Goal: Task Accomplishment & Management: Use online tool/utility

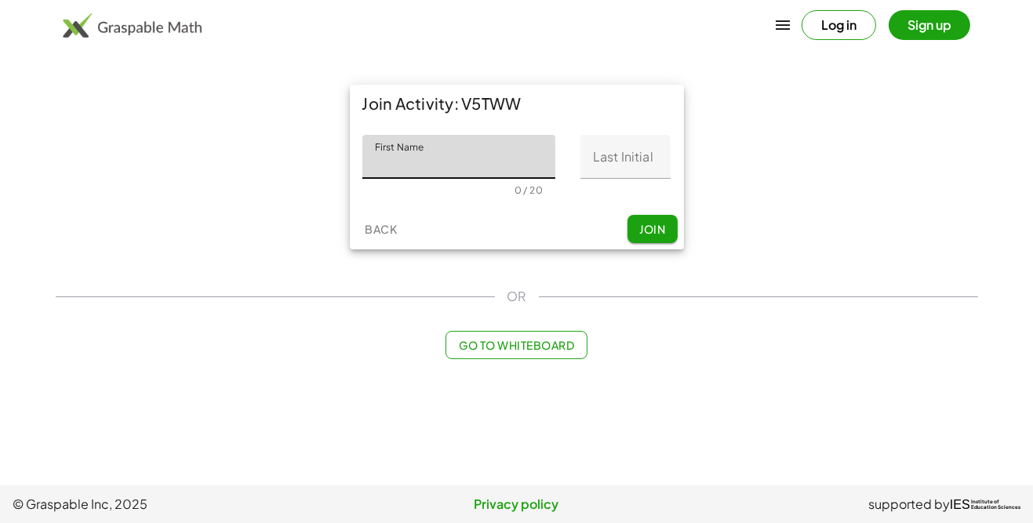
click at [438, 155] on input "First Name" at bounding box center [459, 157] width 194 height 44
type input "*******"
click at [619, 164] on input "Last Initial" at bounding box center [626, 157] width 90 height 44
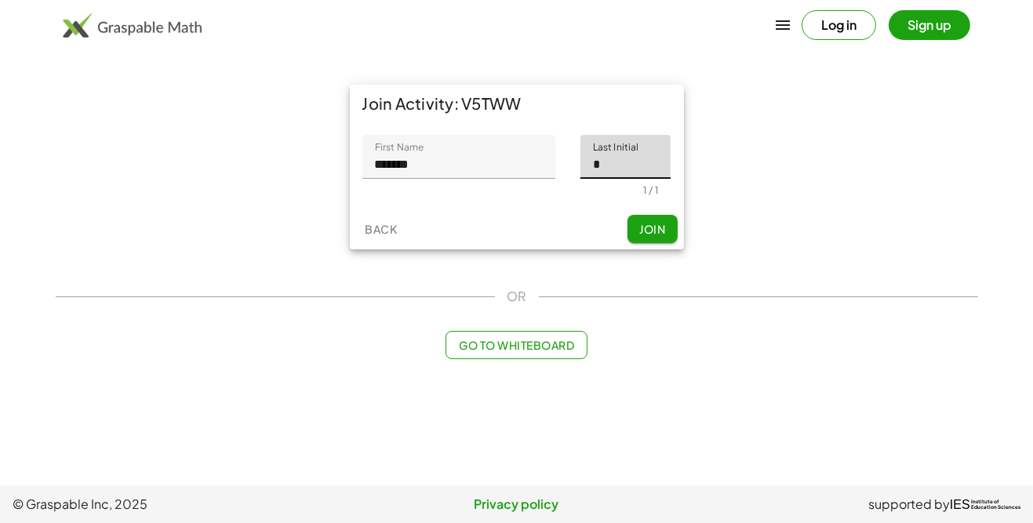
type input "*"
click at [639, 228] on span "Join" at bounding box center [652, 229] width 26 height 14
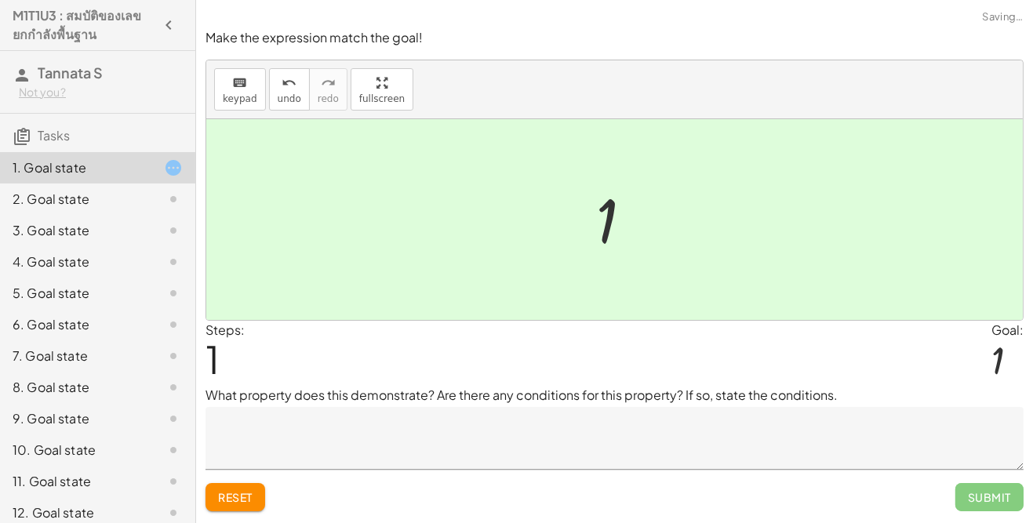
click at [988, 496] on span "Submit" at bounding box center [990, 497] width 68 height 28
click at [276, 435] on textarea at bounding box center [615, 438] width 818 height 63
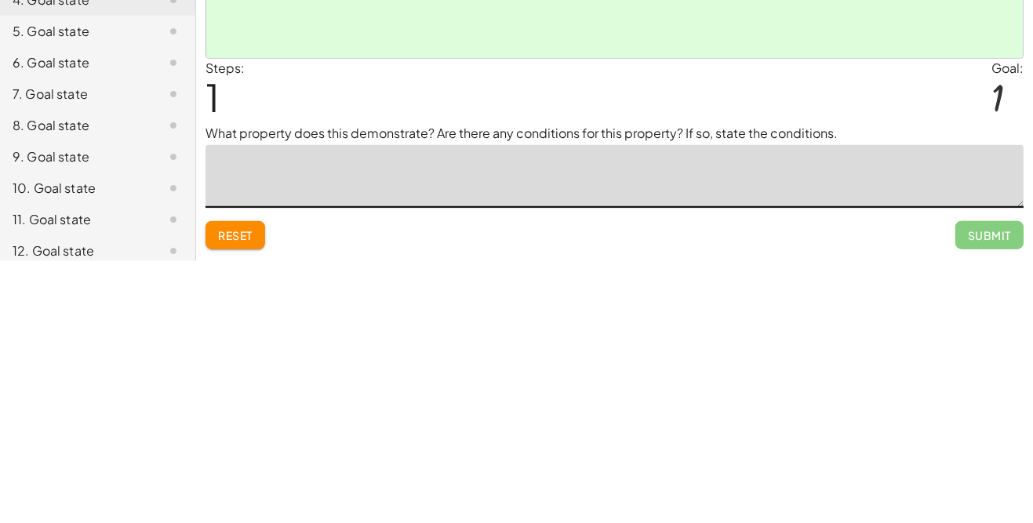
click at [869, 522] on div "Make the expression match the goal! keyboard keypad undo undo redo redo fullscr…" at bounding box center [614, 261] width 837 height 523
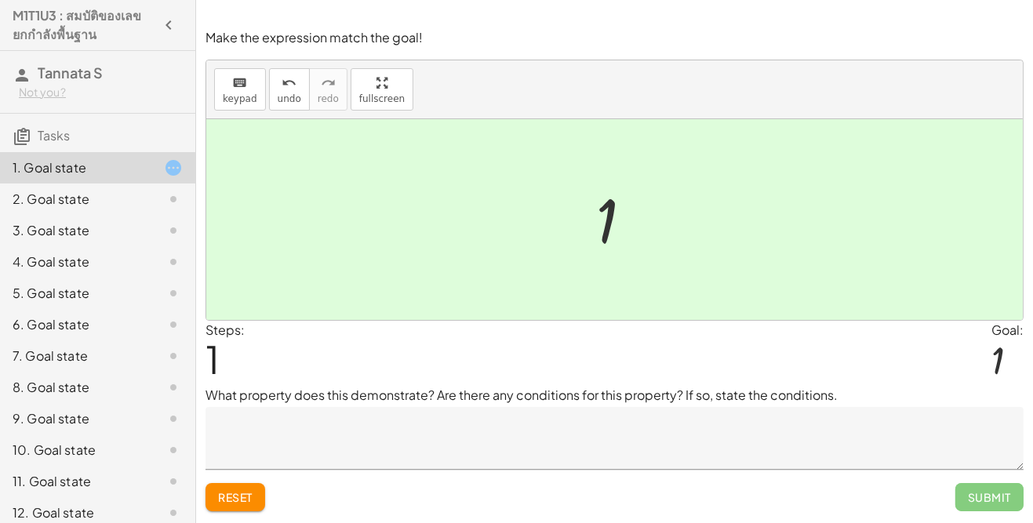
click at [912, 522] on div "Make the expression match the goal! keyboard keypad undo undo redo redo fullscr…" at bounding box center [614, 261] width 837 height 523
click at [120, 202] on div "2. Goal state" at bounding box center [76, 199] width 126 height 19
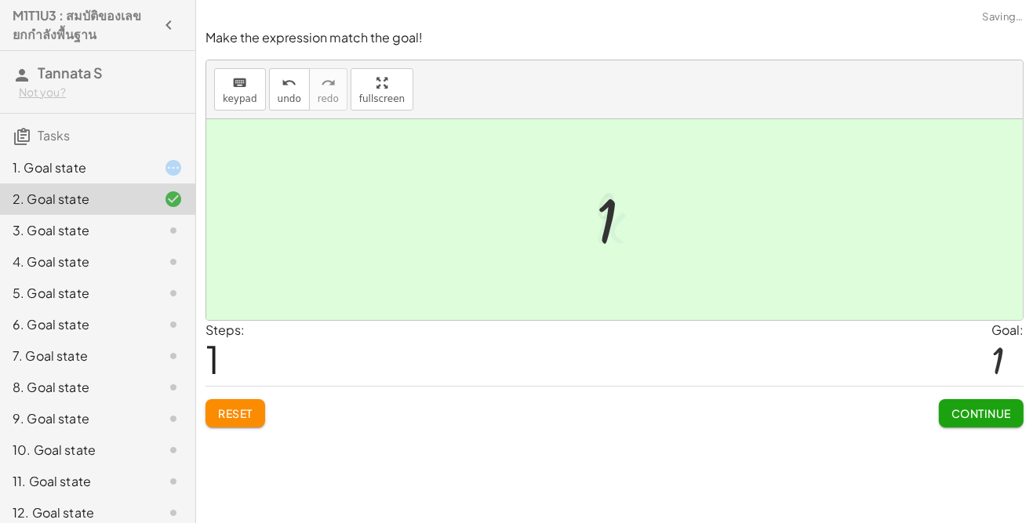
click at [983, 414] on span "Continue" at bounding box center [982, 413] width 60 height 14
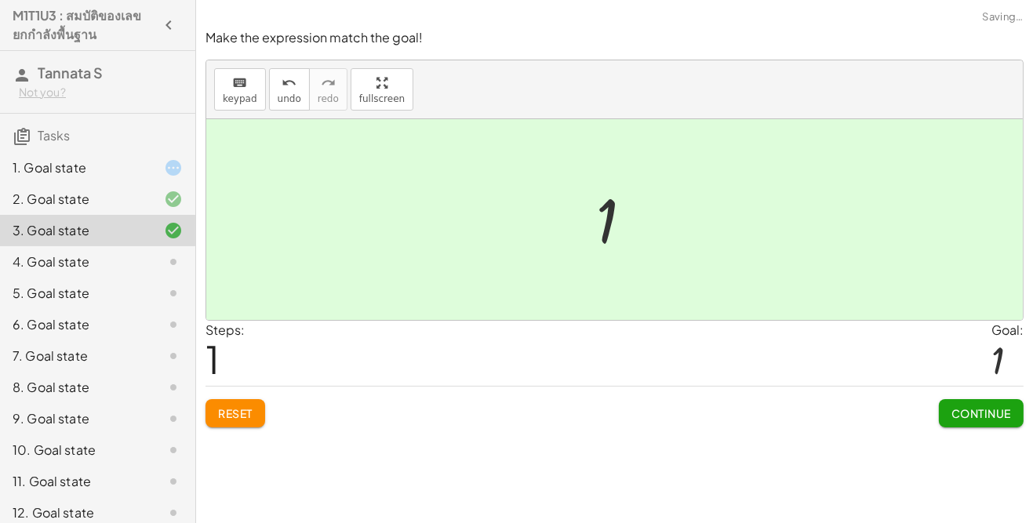
click at [999, 420] on button "Continue" at bounding box center [981, 413] width 85 height 28
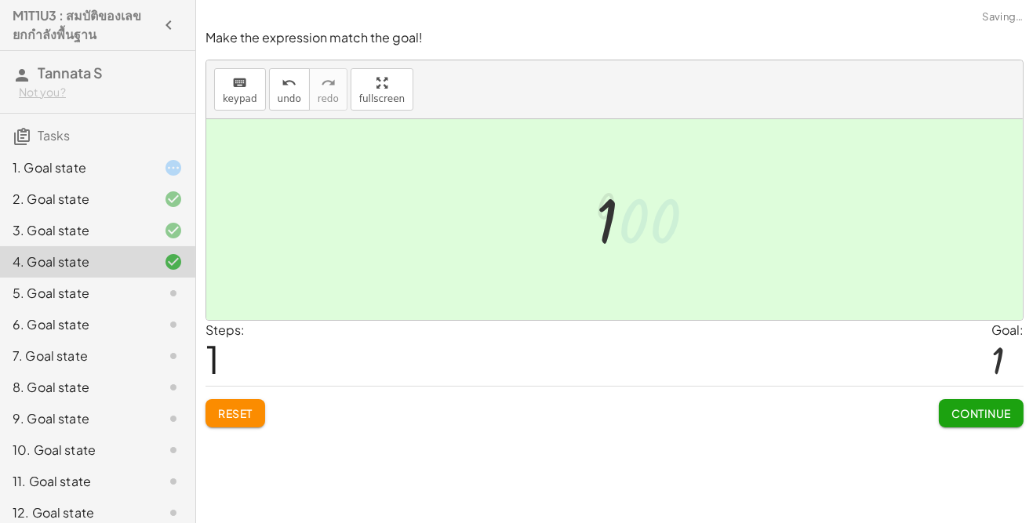
click at [974, 410] on span "Continue" at bounding box center [982, 413] width 60 height 14
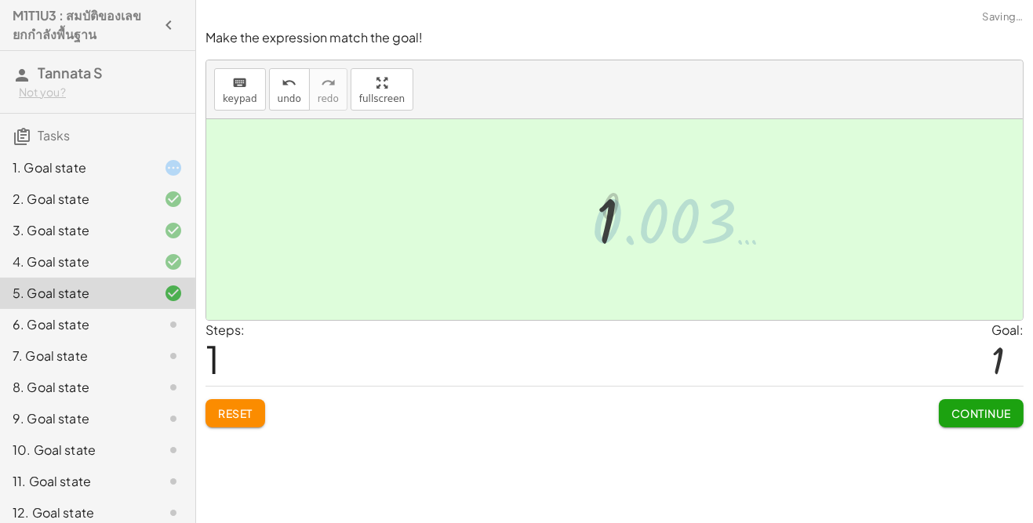
click at [985, 413] on span "Continue" at bounding box center [982, 413] width 60 height 14
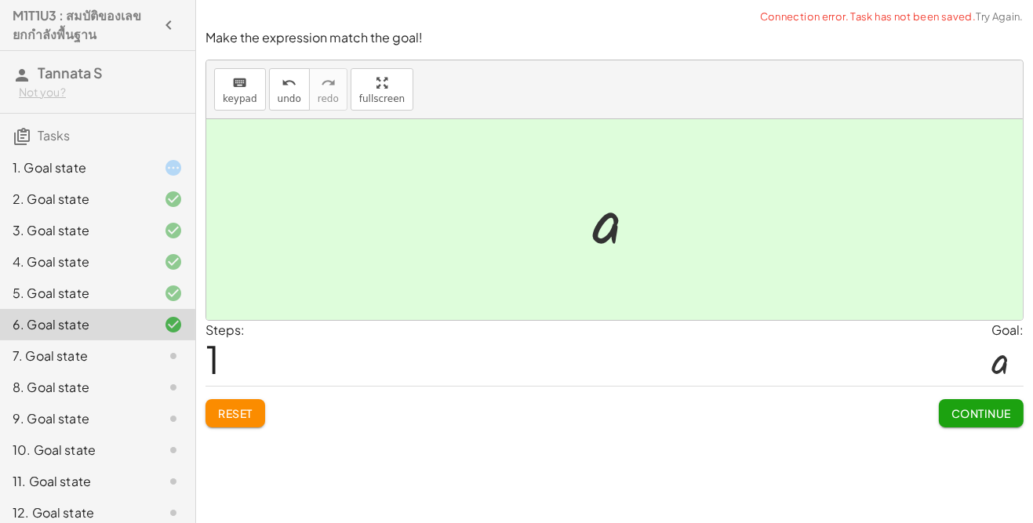
click at [992, 417] on span "Continue" at bounding box center [982, 413] width 60 height 14
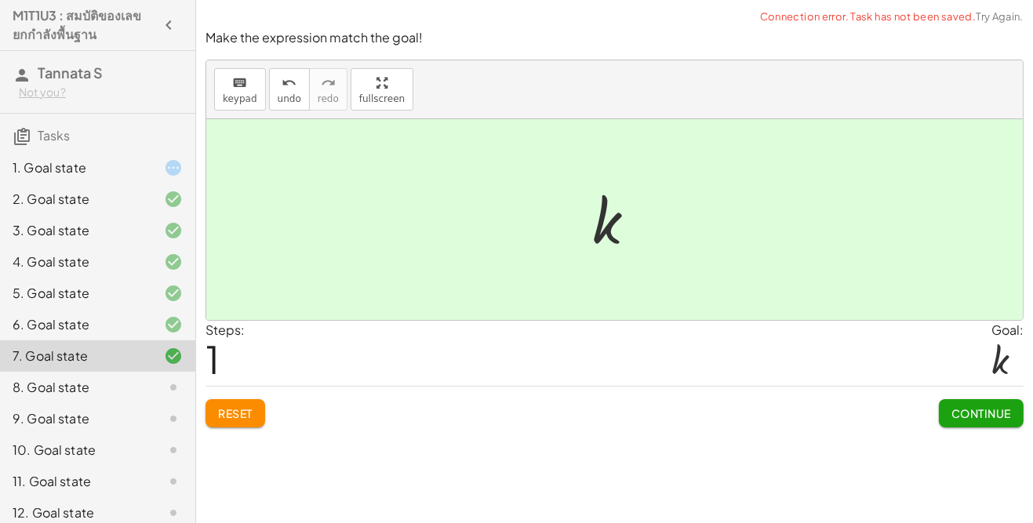
click at [959, 416] on span "Continue" at bounding box center [982, 413] width 60 height 14
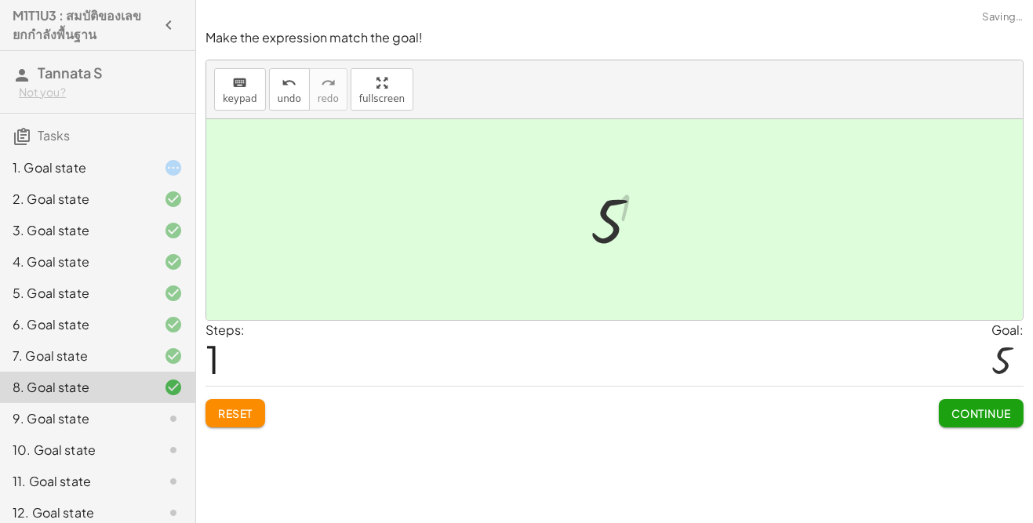
click at [958, 420] on button "Continue" at bounding box center [981, 413] width 85 height 28
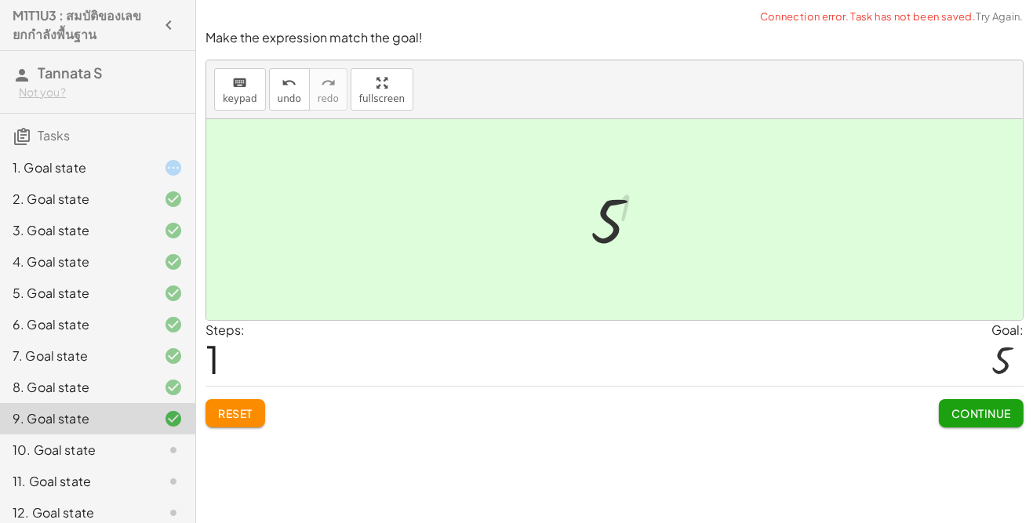
click at [956, 419] on button "Continue" at bounding box center [981, 413] width 85 height 28
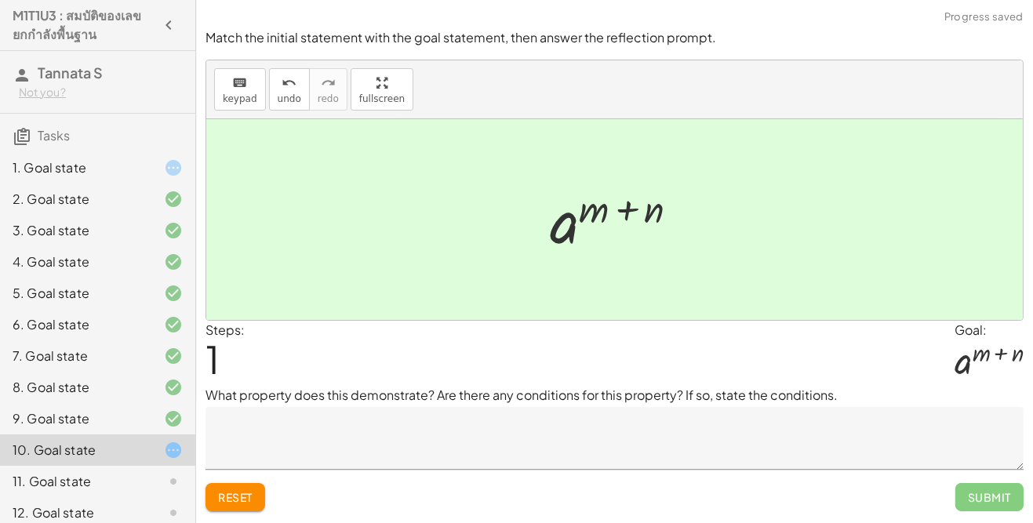
click at [737, 362] on div "Steps: 1 Goal: a ( + m + n )" at bounding box center [615, 353] width 818 height 65
click at [950, 458] on textarea at bounding box center [615, 438] width 818 height 63
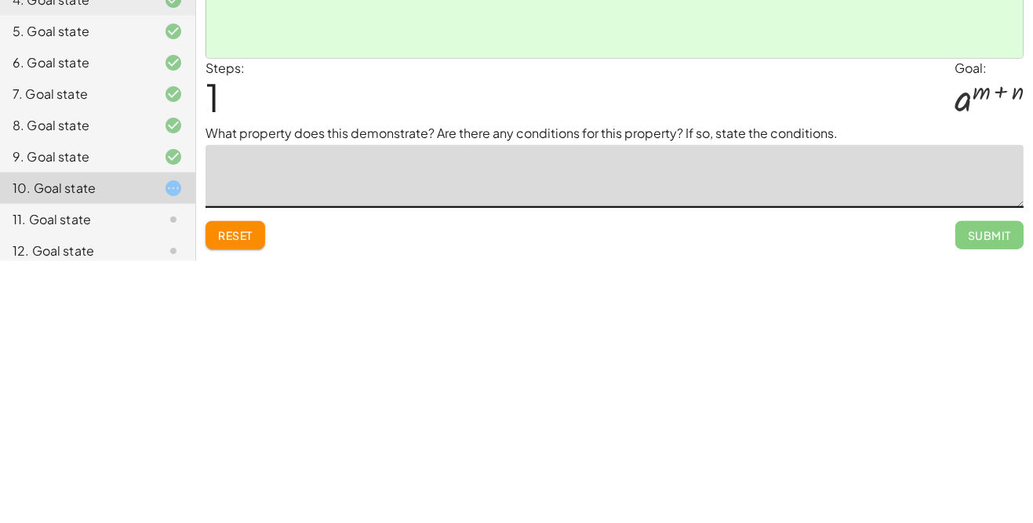
click at [830, 522] on div "Make the expression match the goal! keyboard keypad undo undo redo redo fullscr…" at bounding box center [614, 261] width 837 height 523
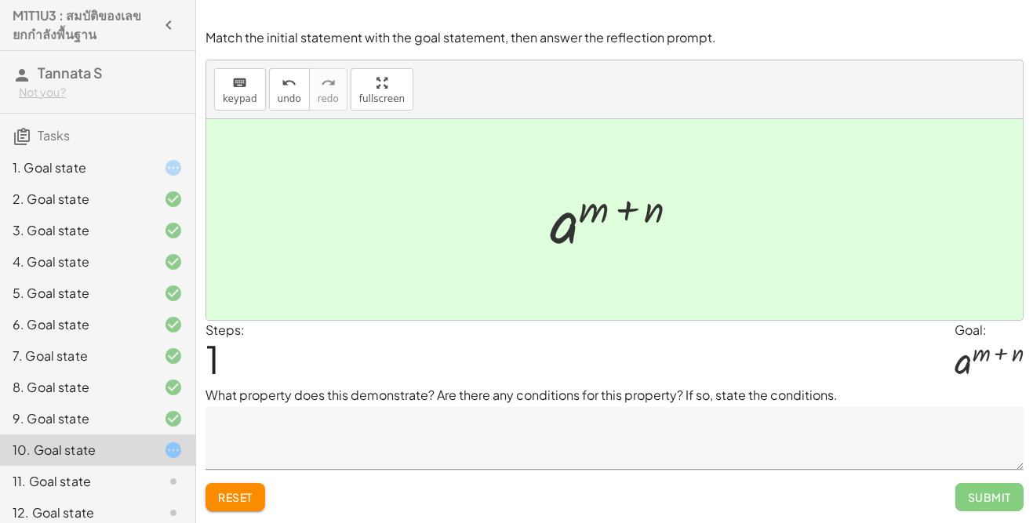
click at [989, 506] on span "Submit" at bounding box center [990, 497] width 68 height 28
click at [984, 504] on span "Submit" at bounding box center [990, 497] width 68 height 28
click at [177, 479] on icon at bounding box center [173, 481] width 19 height 19
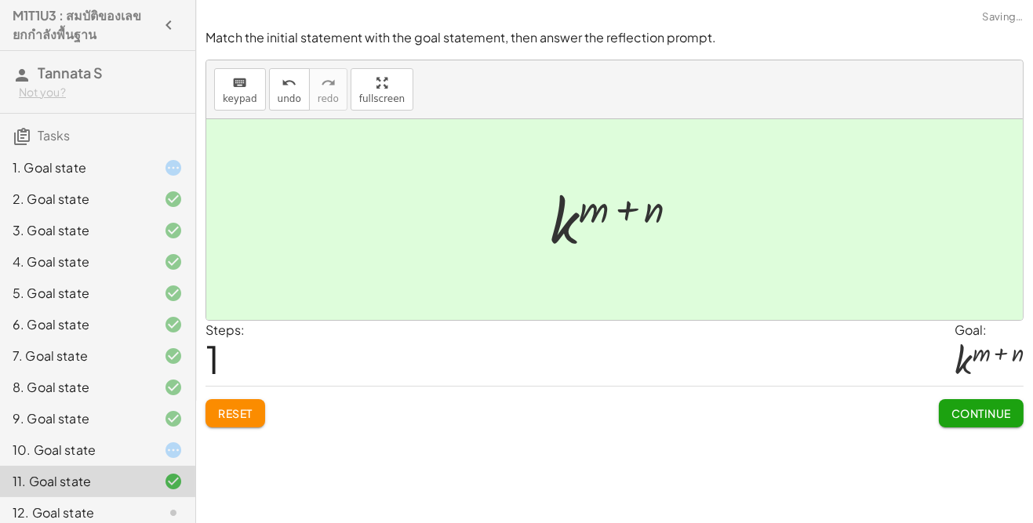
click at [977, 415] on span "Continue" at bounding box center [982, 413] width 60 height 14
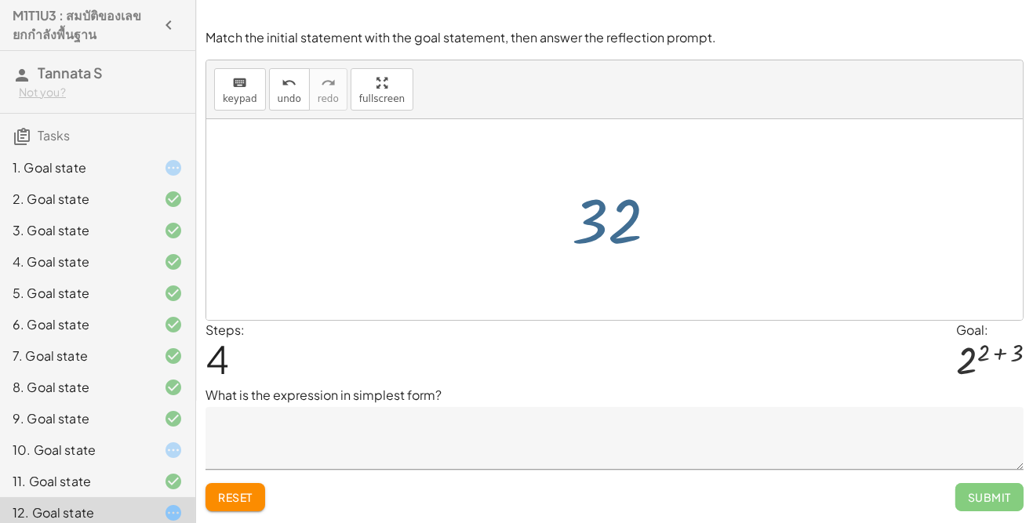
click at [548, 248] on div "· 2 2 · 2 3 2 ( + 2 + 3 ) 2 5 32" at bounding box center [614, 220] width 133 height 86
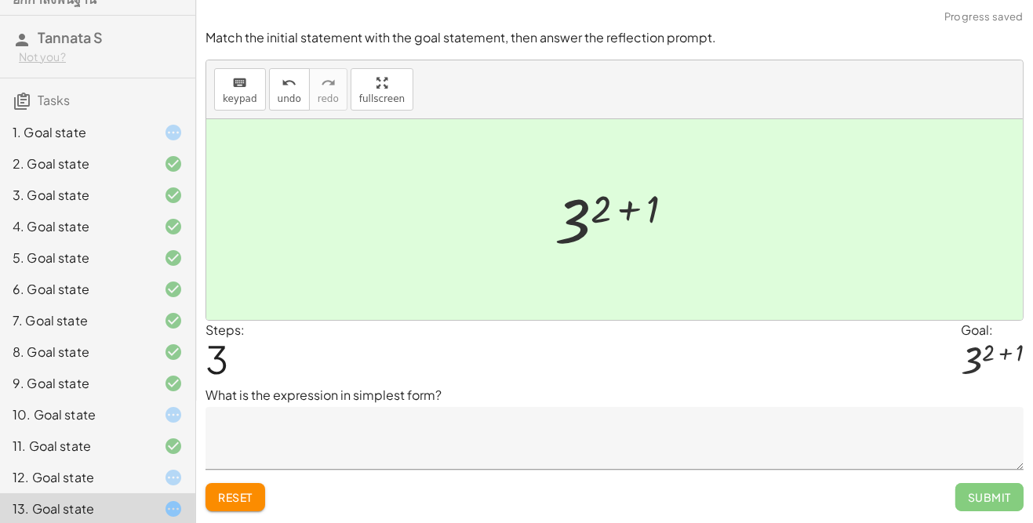
scroll to position [34, 0]
click at [171, 479] on icon at bounding box center [173, 479] width 19 height 19
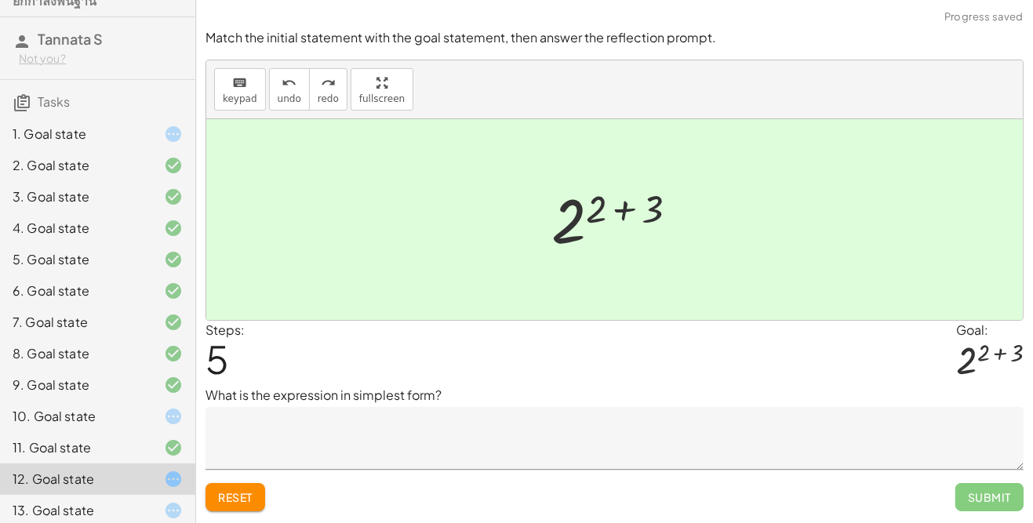
click at [262, 435] on textarea at bounding box center [615, 438] width 818 height 63
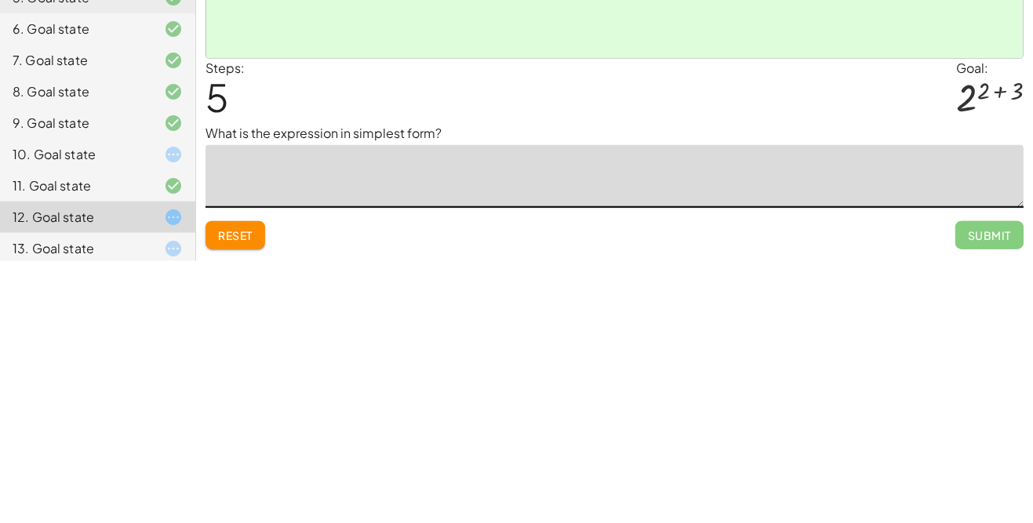
click at [344, 522] on div "Make the expression match the goal! keyboard keypad undo undo redo redo fullscr…" at bounding box center [614, 261] width 837 height 523
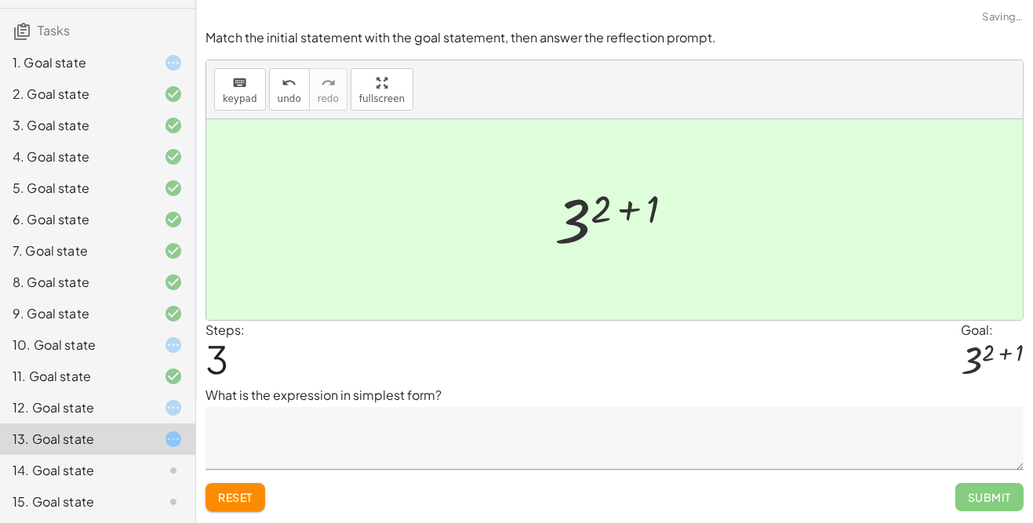
scroll to position [110, 0]
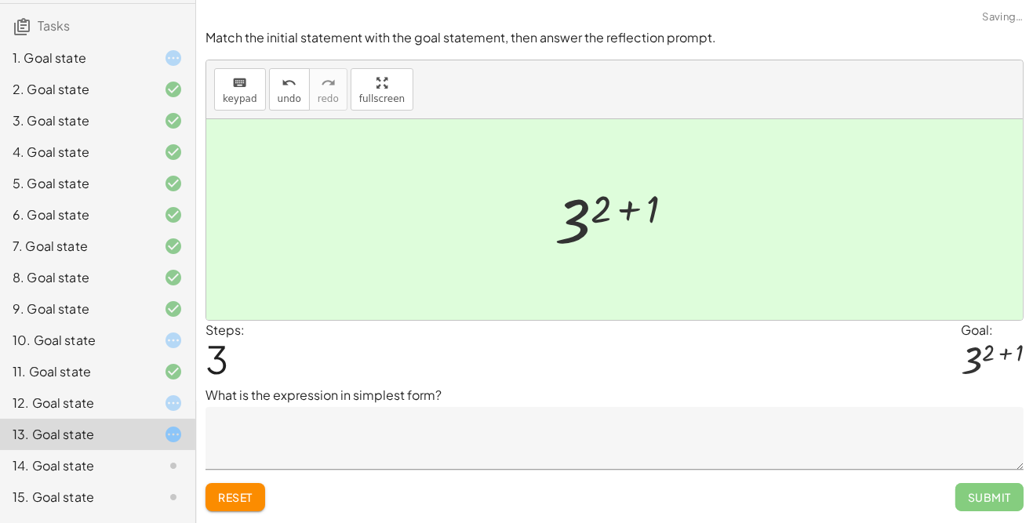
click at [183, 466] on icon at bounding box center [173, 466] width 19 height 19
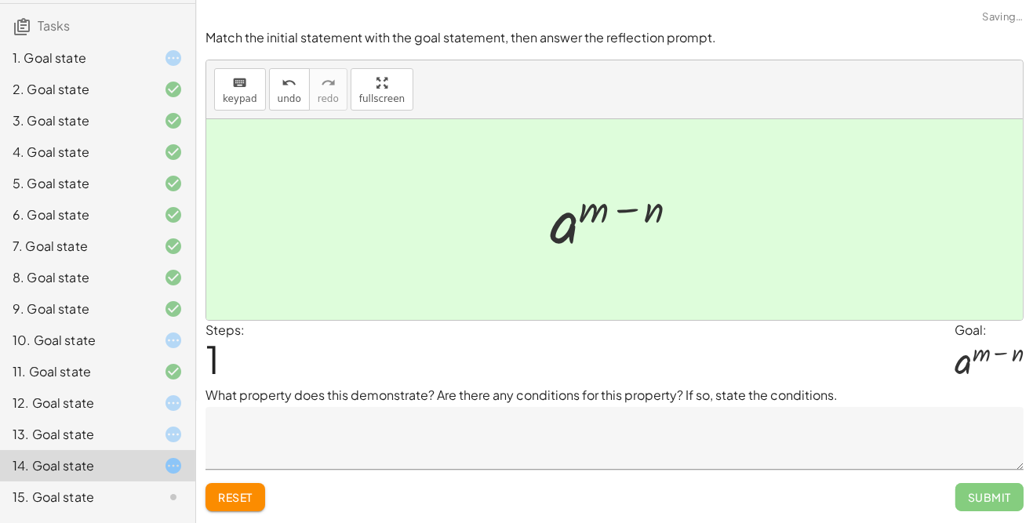
click at [983, 494] on span "Submit" at bounding box center [990, 497] width 68 height 28
click at [963, 500] on span "Submit" at bounding box center [990, 497] width 68 height 28
click at [168, 500] on icon at bounding box center [173, 497] width 19 height 19
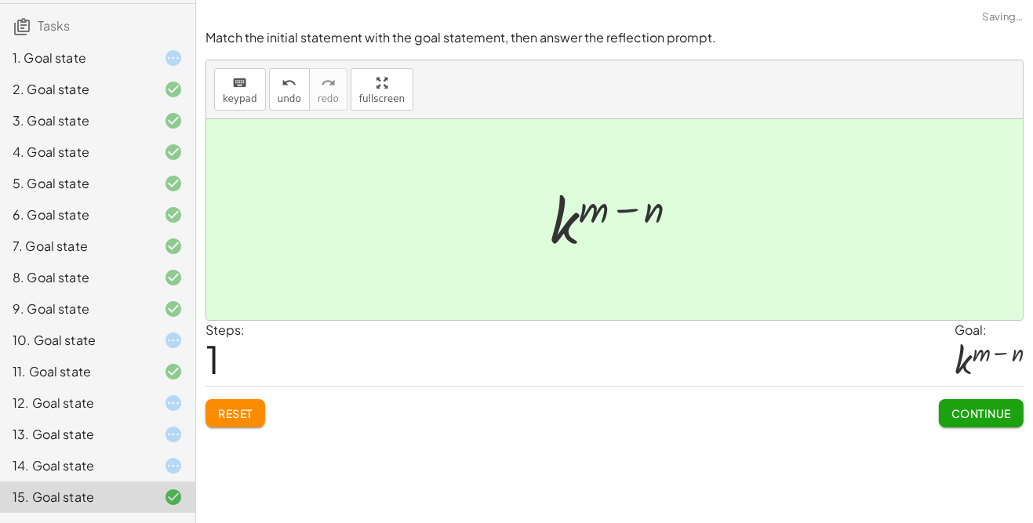
click at [967, 424] on button "Continue" at bounding box center [981, 413] width 85 height 28
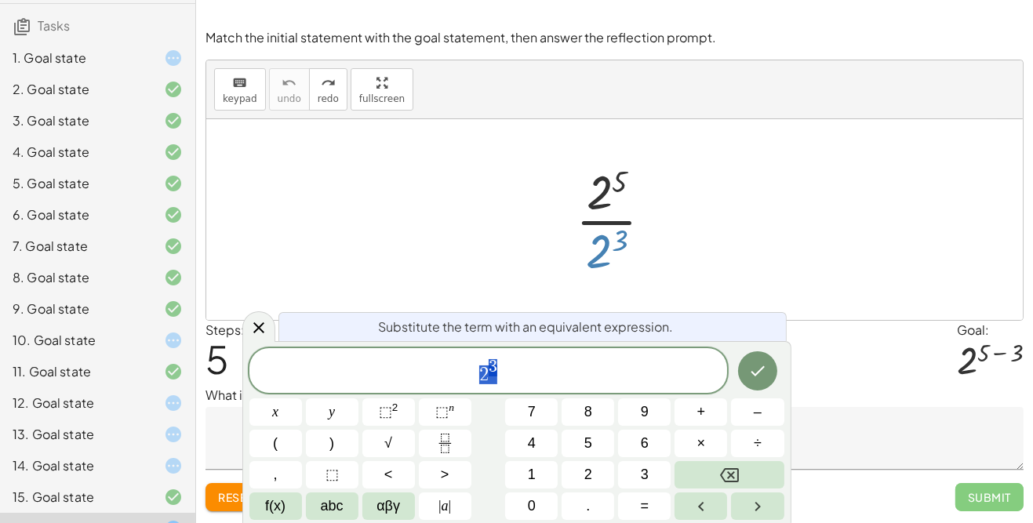
click at [739, 482] on icon "Backspace" at bounding box center [729, 475] width 19 height 14
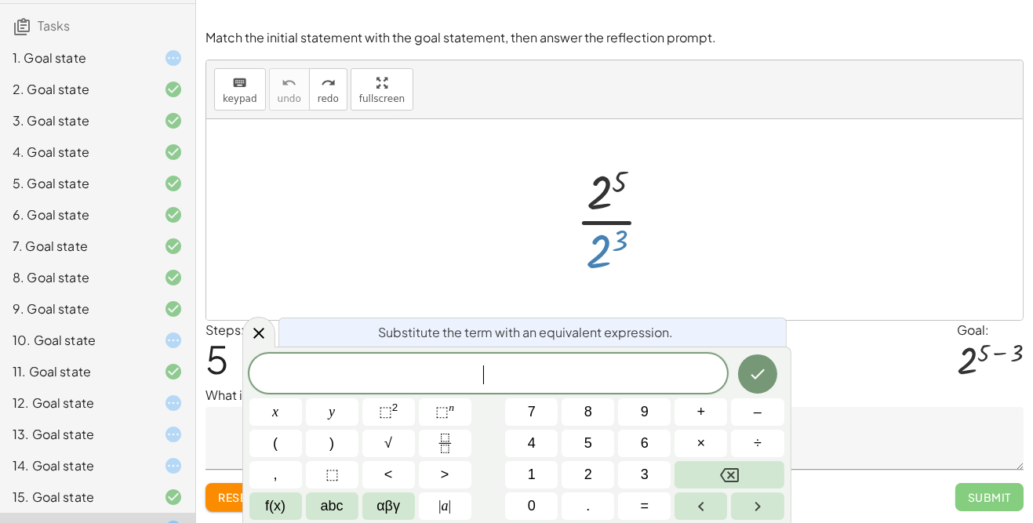
click at [753, 384] on icon "Done" at bounding box center [757, 374] width 19 height 19
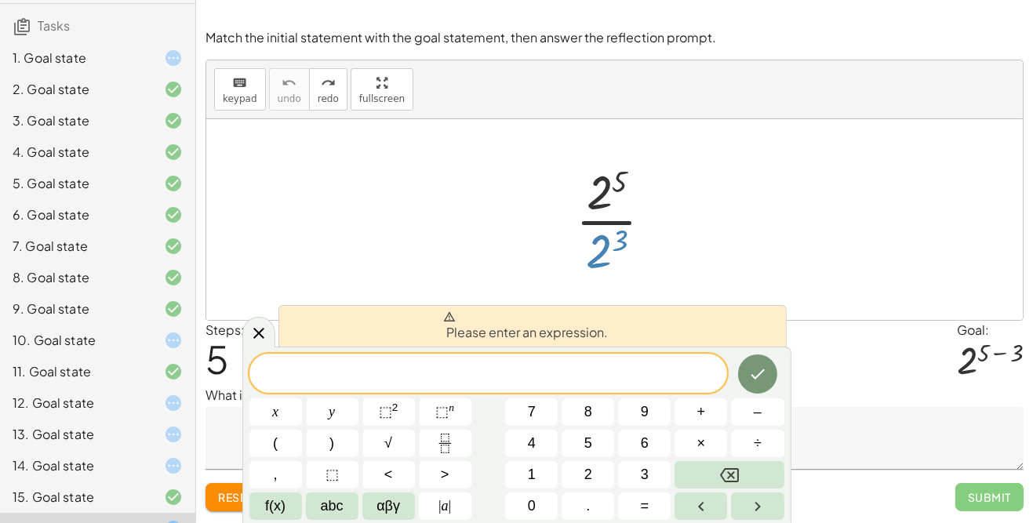
click at [530, 517] on span "0" at bounding box center [532, 506] width 8 height 21
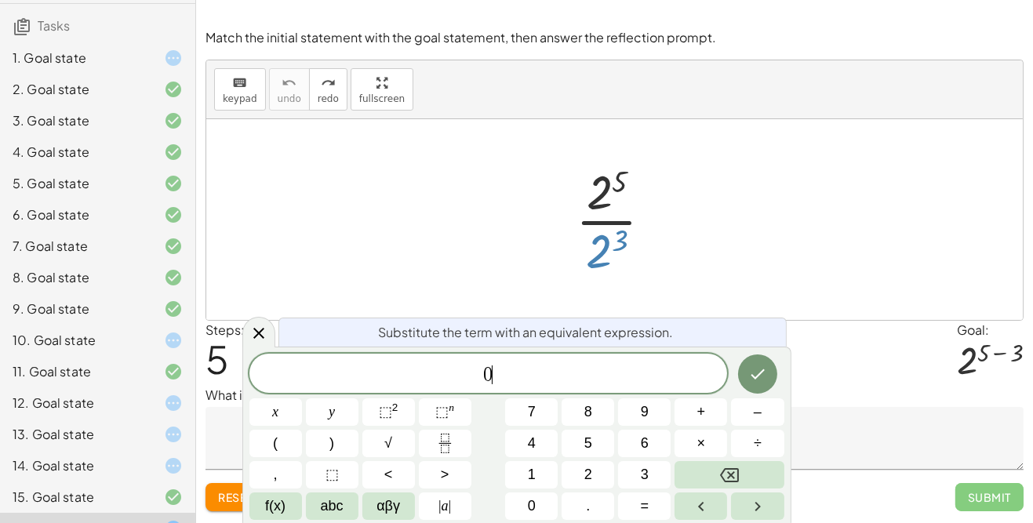
click at [751, 394] on button "Done" at bounding box center [757, 374] width 39 height 39
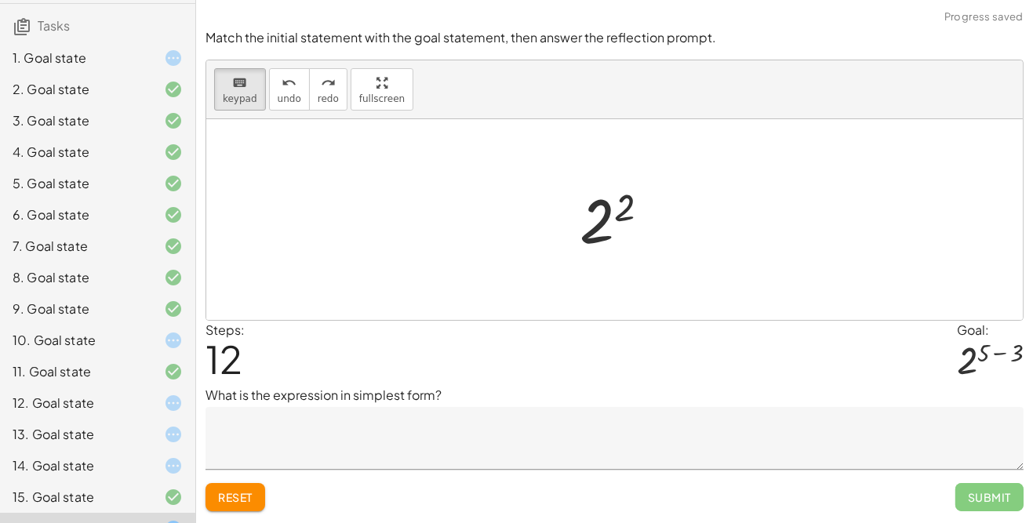
click at [614, 228] on div at bounding box center [621, 220] width 98 height 78
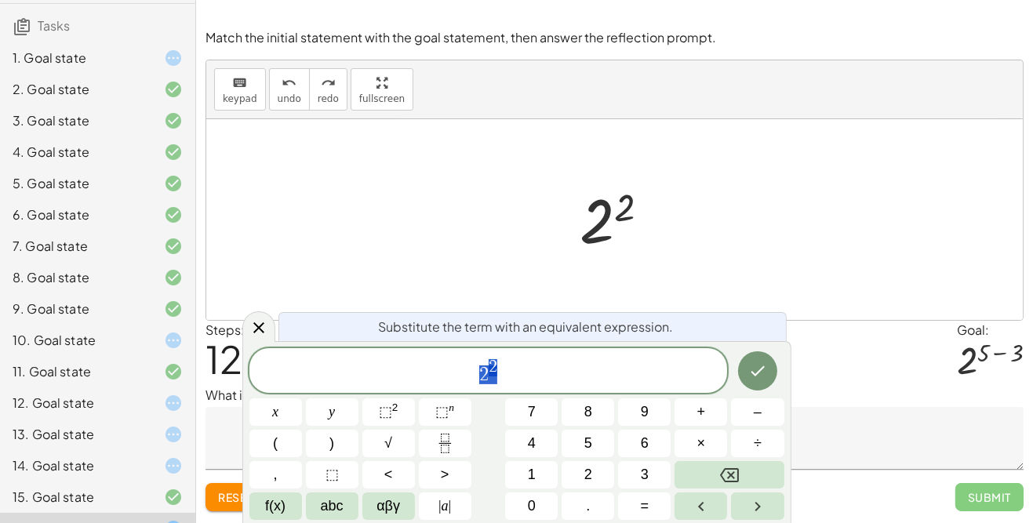
click at [753, 489] on button "Backspace" at bounding box center [729, 474] width 109 height 27
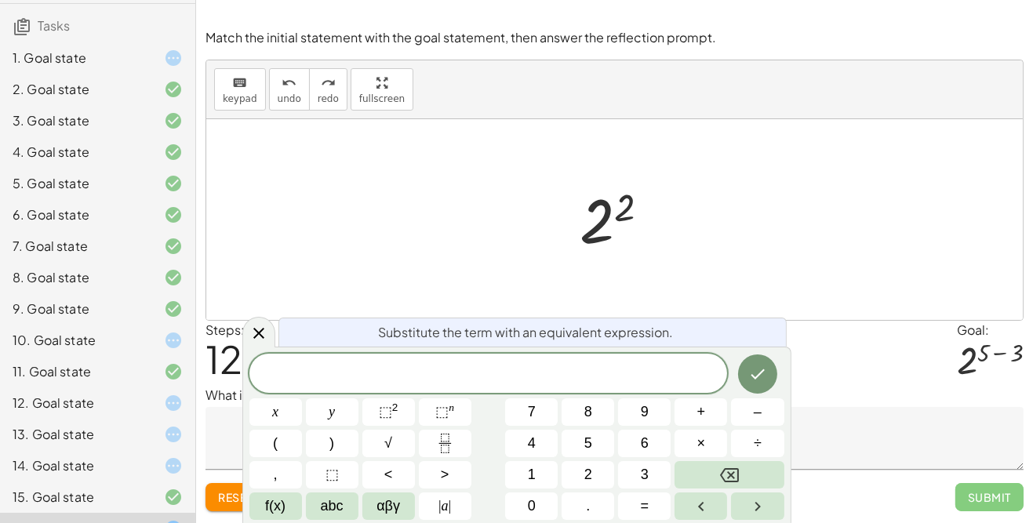
click at [602, 489] on button "2" at bounding box center [588, 474] width 53 height 27
click at [381, 420] on span "⬚" at bounding box center [385, 412] width 13 height 16
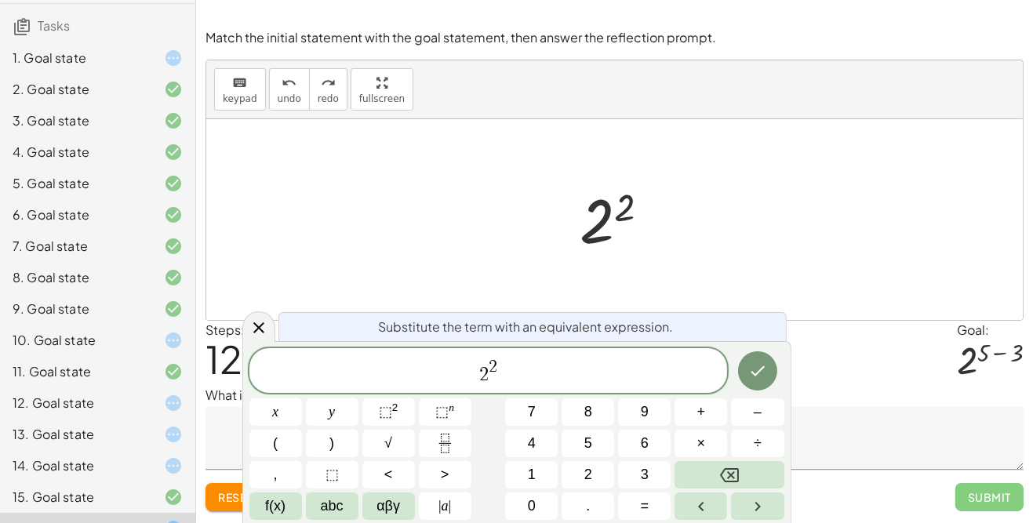
click at [738, 482] on icon "Backspace" at bounding box center [729, 475] width 19 height 14
click at [734, 485] on icon "Backspace" at bounding box center [729, 475] width 19 height 19
click at [268, 517] on span "f(x)" at bounding box center [275, 506] width 20 height 21
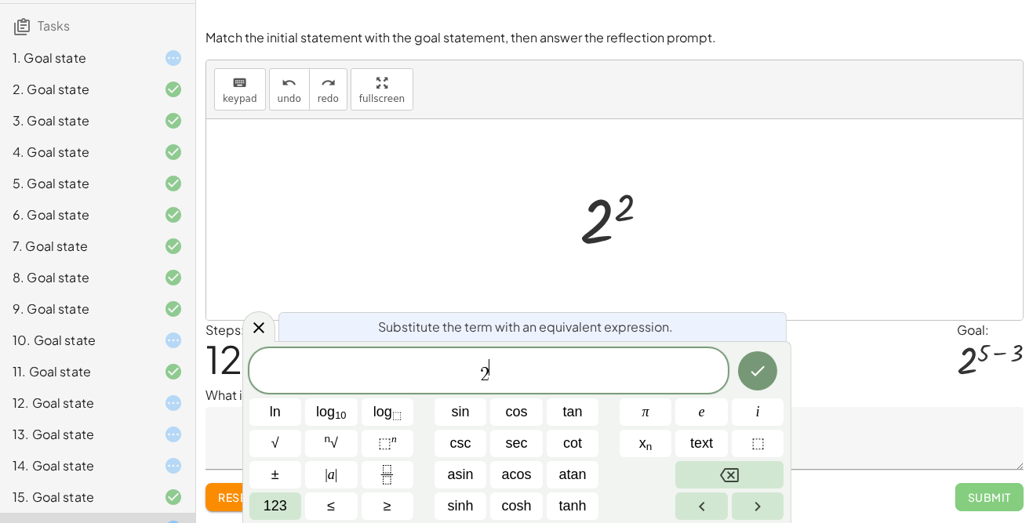
click at [290, 520] on button "123" at bounding box center [275, 506] width 53 height 27
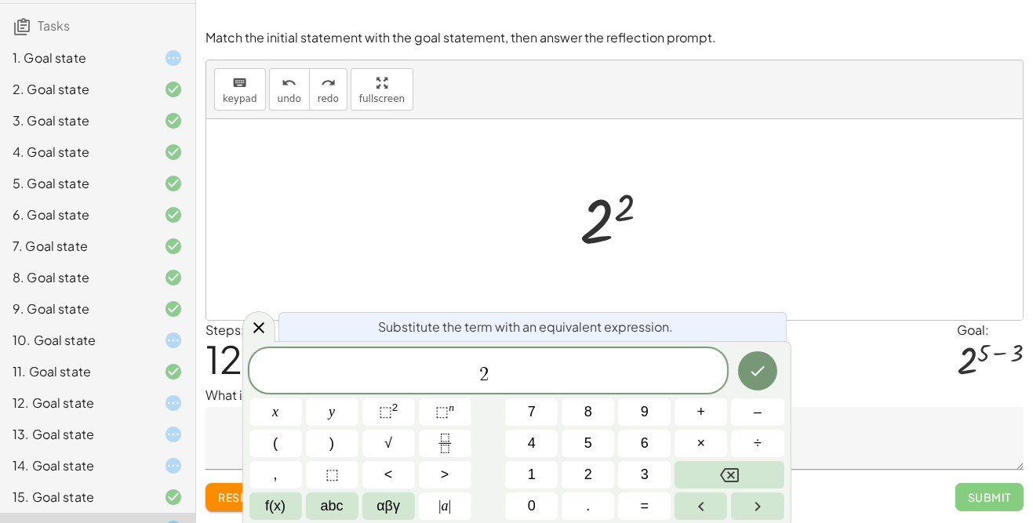
click at [384, 520] on button "αβγ" at bounding box center [388, 506] width 53 height 27
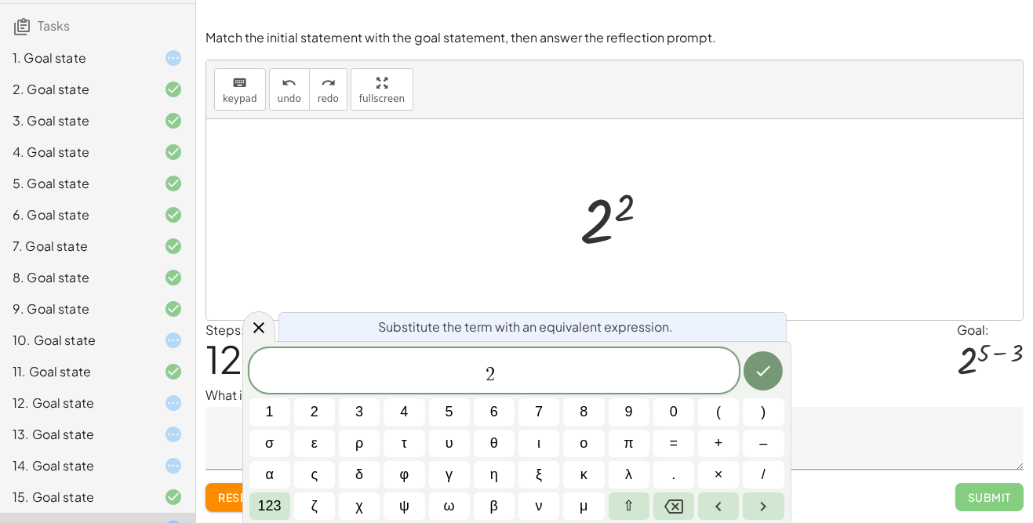
click at [284, 520] on button "123" at bounding box center [269, 506] width 41 height 27
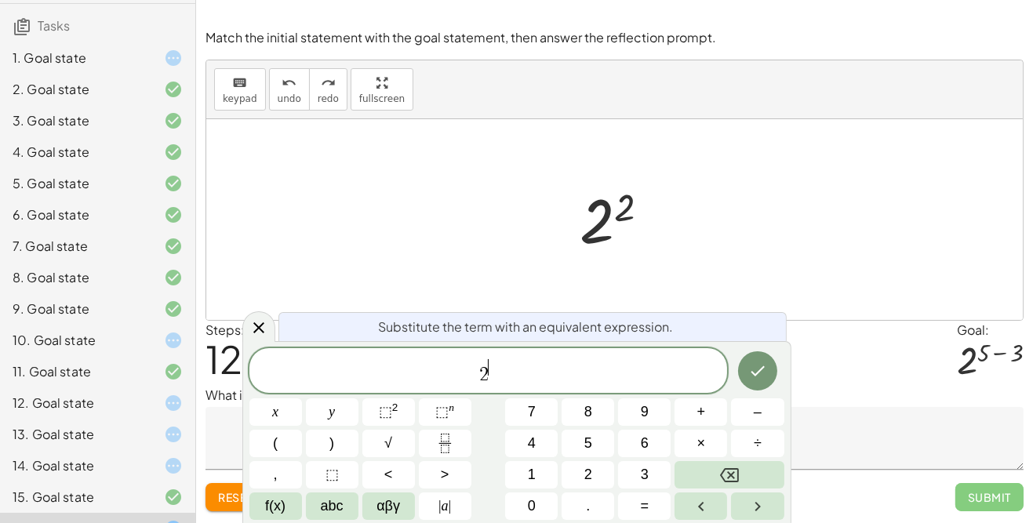
click at [330, 517] on span "abc" at bounding box center [332, 506] width 23 height 21
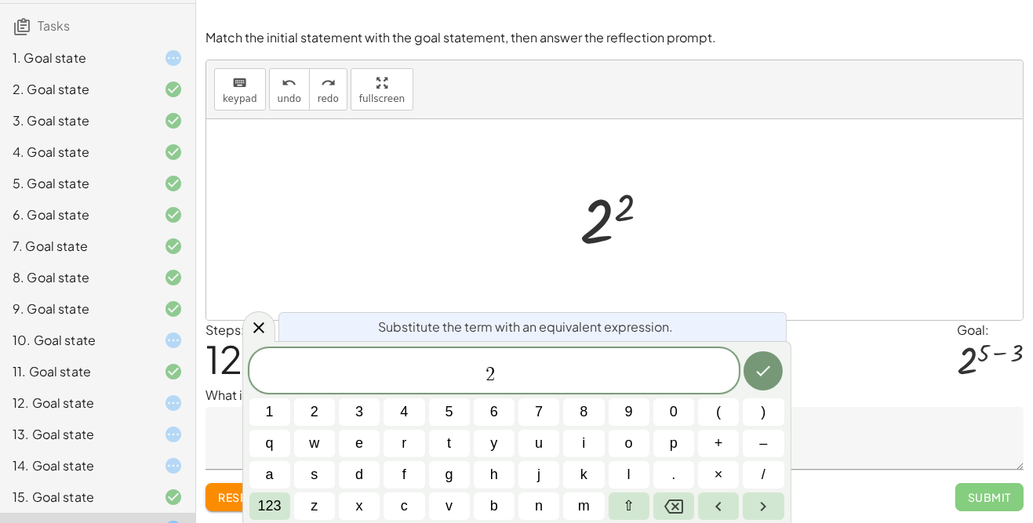
click at [276, 520] on button "123" at bounding box center [269, 506] width 41 height 27
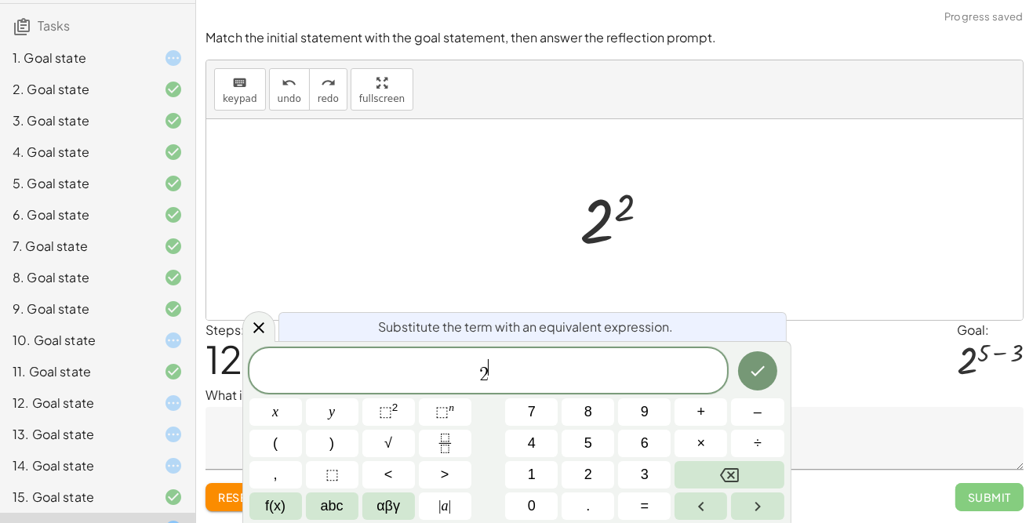
click at [336, 486] on span "⬚" at bounding box center [332, 474] width 13 height 21
click at [592, 454] on span "5" at bounding box center [588, 443] width 8 height 21
click at [475, 384] on span "2" at bounding box center [476, 375] width 9 height 19
click at [486, 376] on span "⬚" at bounding box center [488, 367] width 13 height 17
click at [495, 376] on span "5" at bounding box center [499, 367] width 9 height 17
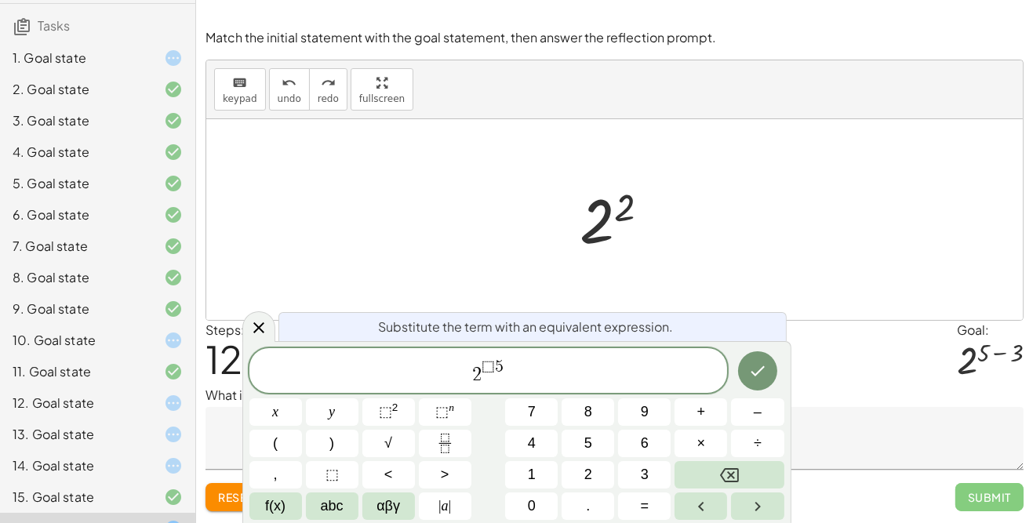
click at [521, 386] on span "2 ⬚ ​ 5" at bounding box center [488, 372] width 479 height 28
click at [752, 489] on button "Backspace" at bounding box center [729, 474] width 109 height 27
click at [740, 489] on button "Backspace" at bounding box center [729, 474] width 109 height 27
click at [486, 377] on span "⬚ ​" at bounding box center [492, 367] width 13 height 17
click at [593, 457] on button "5" at bounding box center [588, 443] width 53 height 27
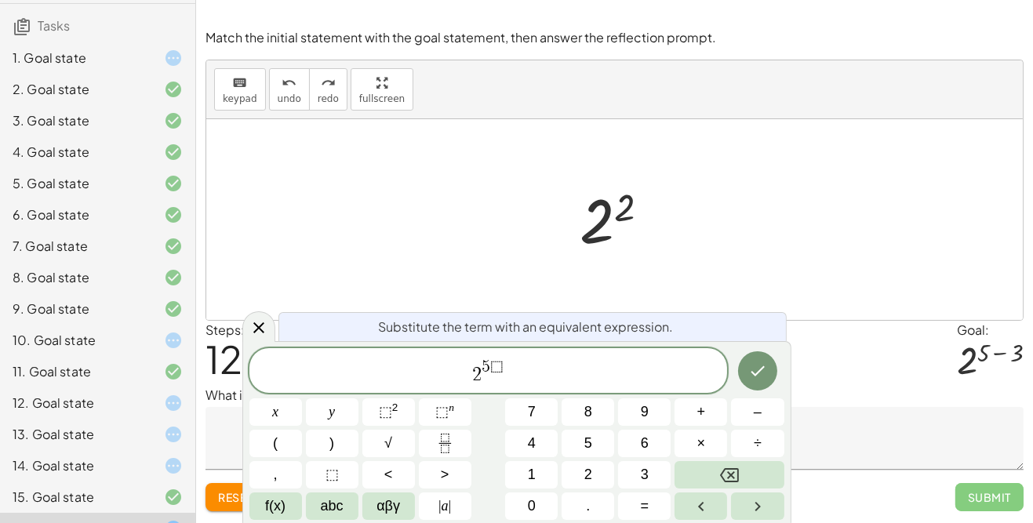
click at [752, 426] on button "–" at bounding box center [757, 412] width 53 height 27
click at [643, 486] on span "3" at bounding box center [645, 474] width 8 height 21
click at [542, 386] on span "2 5 − 3 ​ ⬚" at bounding box center [488, 372] width 479 height 28
click at [738, 482] on icon "Backspace" at bounding box center [729, 475] width 19 height 14
click at [744, 391] on button "Done" at bounding box center [757, 370] width 39 height 39
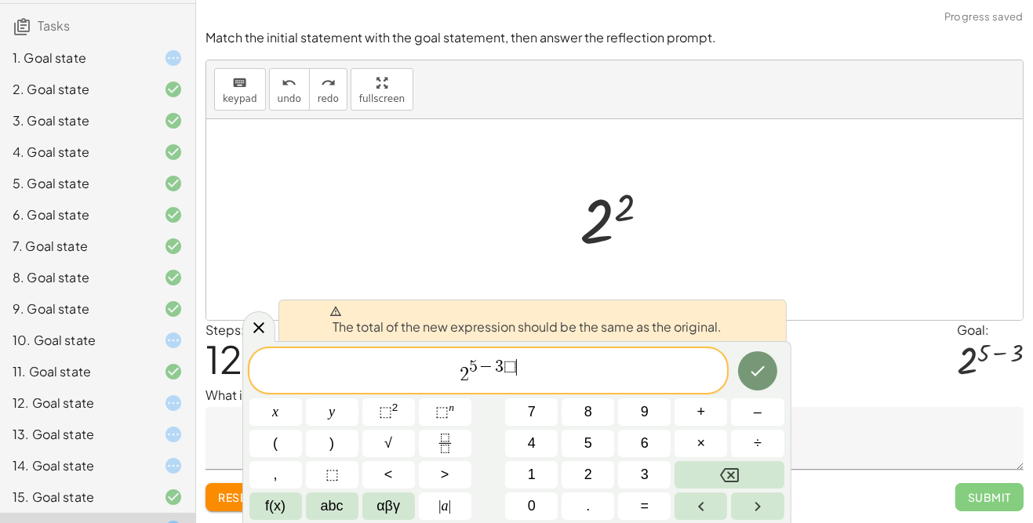
click at [578, 386] on span "2 5 − 3 ⬚ ​" at bounding box center [488, 372] width 479 height 28
click at [734, 485] on icon "Backspace" at bounding box center [729, 475] width 19 height 19
click at [713, 489] on button "Backspace" at bounding box center [729, 474] width 109 height 27
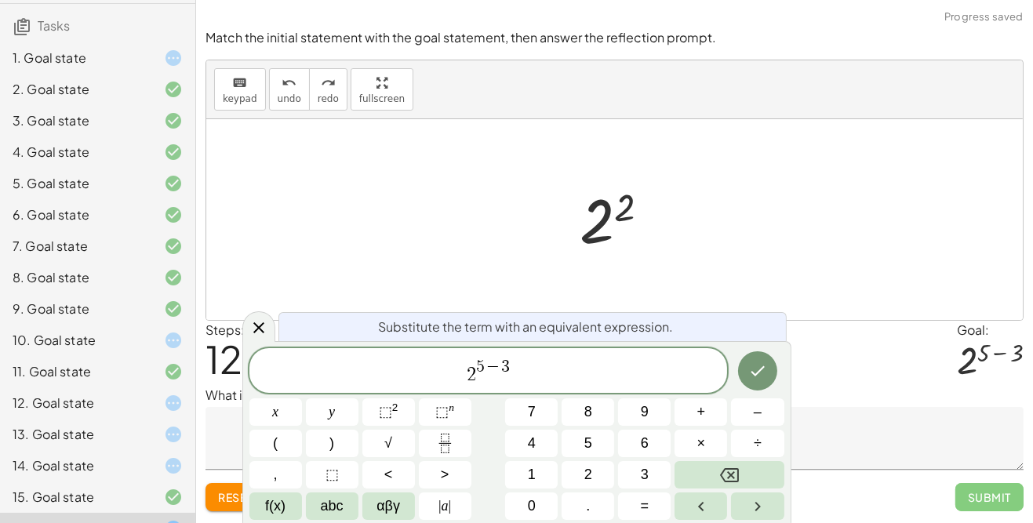
click at [748, 391] on button "Done" at bounding box center [757, 370] width 39 height 39
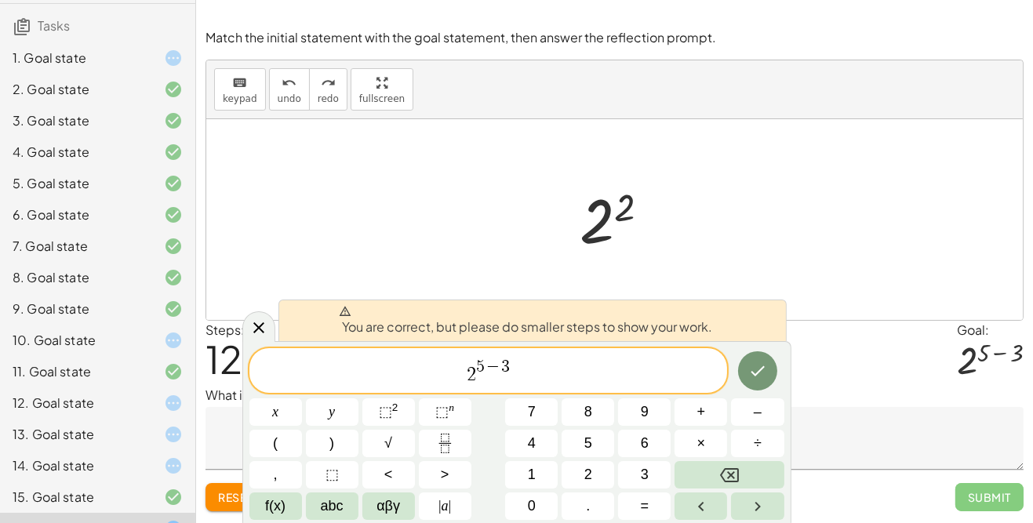
click at [766, 380] on icon "Done" at bounding box center [757, 371] width 19 height 19
click at [763, 380] on icon "Done" at bounding box center [757, 371] width 19 height 19
click at [723, 485] on icon "Backspace" at bounding box center [729, 475] width 19 height 19
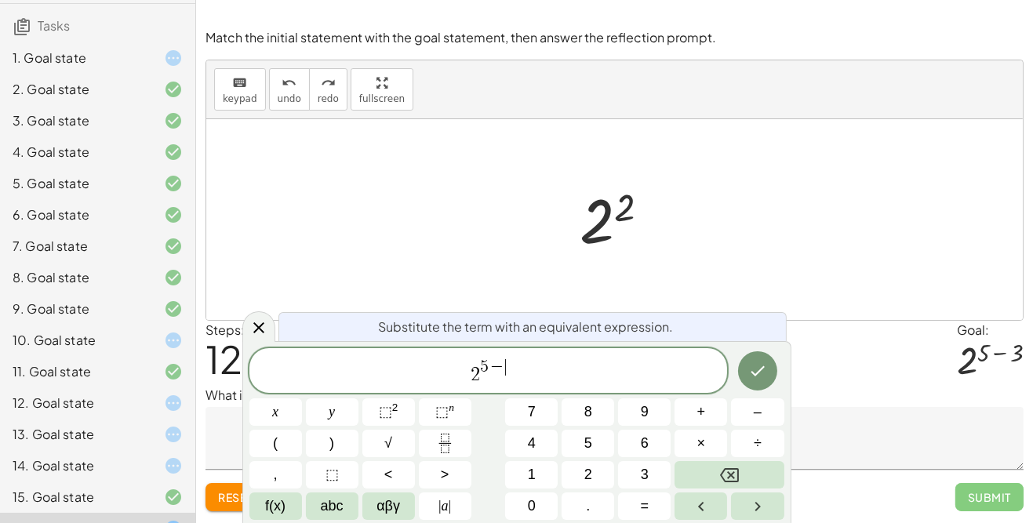
click at [717, 489] on button "Backspace" at bounding box center [729, 474] width 109 height 27
click at [703, 489] on button "Backspace" at bounding box center [729, 474] width 109 height 27
click at [698, 489] on button "Backspace" at bounding box center [729, 474] width 109 height 27
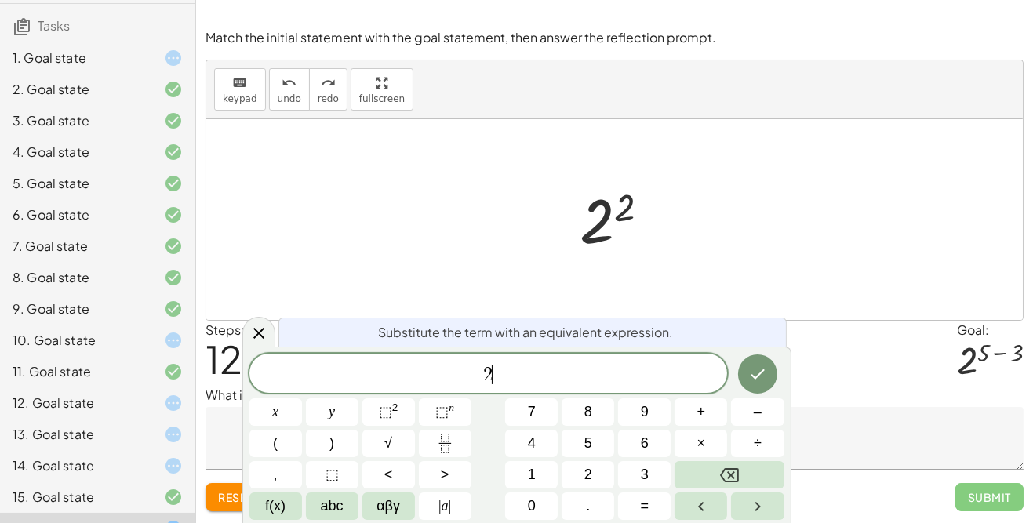
click at [698, 520] on button "Left arrow" at bounding box center [701, 506] width 53 height 27
click at [684, 520] on button "Left arrow" at bounding box center [701, 506] width 53 height 27
click at [748, 328] on div "Steps: 12 Goal: 2 ( + 5 − 3 )" at bounding box center [615, 353] width 818 height 65
click at [180, 408] on icon at bounding box center [173, 403] width 19 height 19
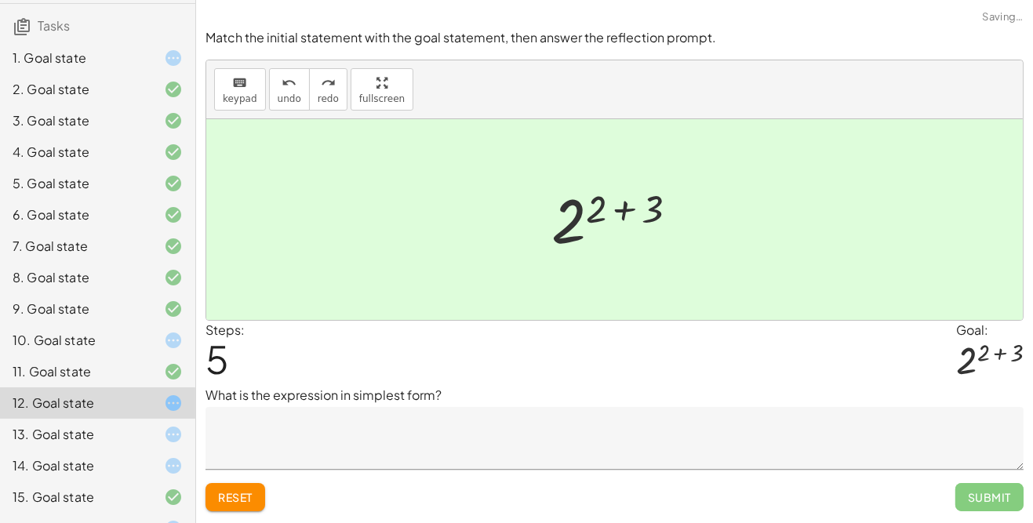
click at [168, 522] on icon at bounding box center [173, 528] width 19 height 19
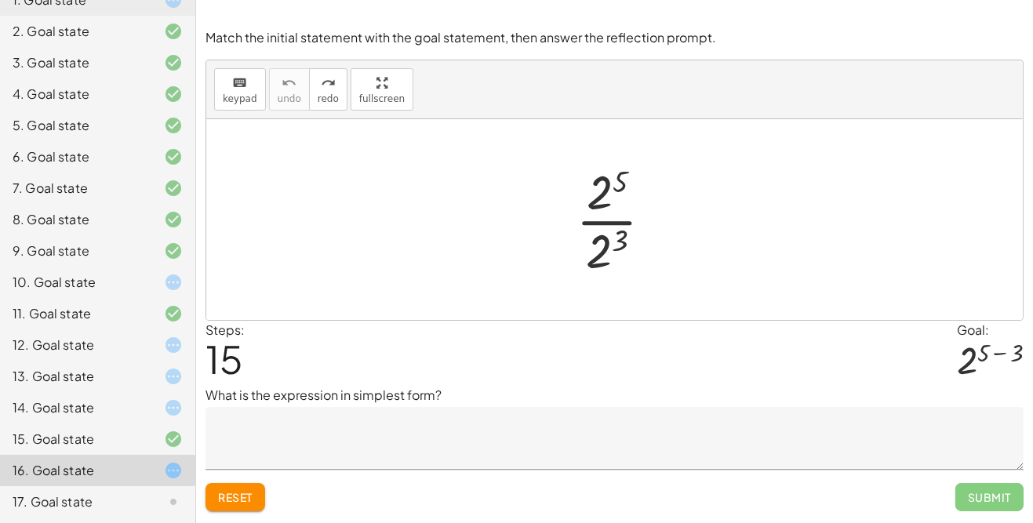
scroll to position [169, 0]
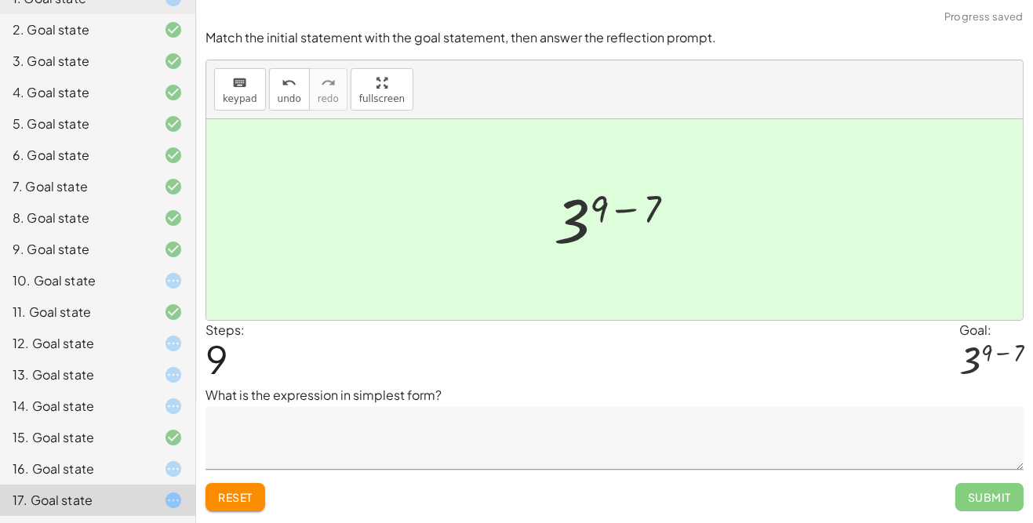
click at [1022, 364] on div at bounding box center [991, 361] width 64 height 42
click at [974, 500] on span "Submit" at bounding box center [990, 497] width 68 height 28
click at [977, 488] on span "Submit" at bounding box center [990, 497] width 68 height 28
click at [182, 522] on icon at bounding box center [173, 531] width 19 height 19
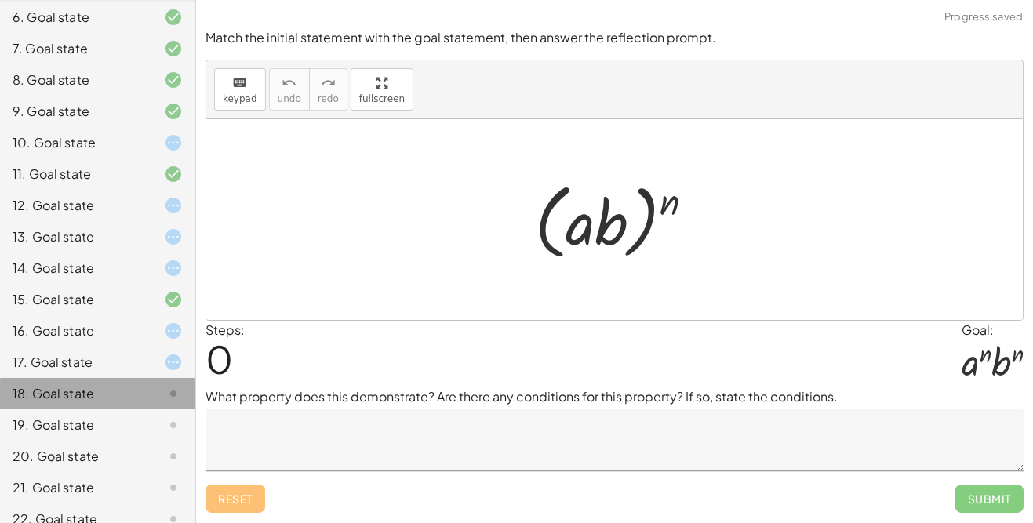
scroll to position [309, 0]
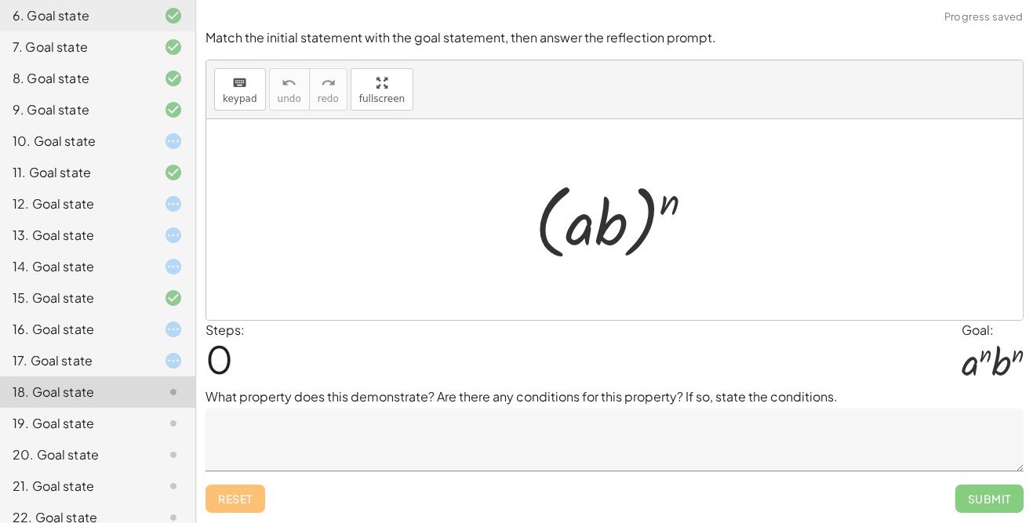
click at [180, 327] on icon at bounding box center [173, 329] width 19 height 19
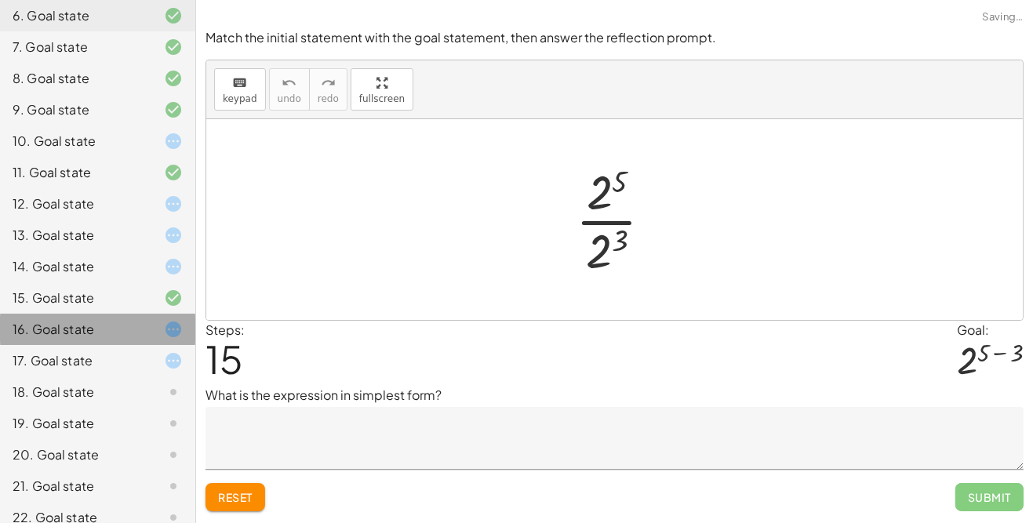
click at [175, 345] on div "15. Goal state" at bounding box center [97, 360] width 195 height 31
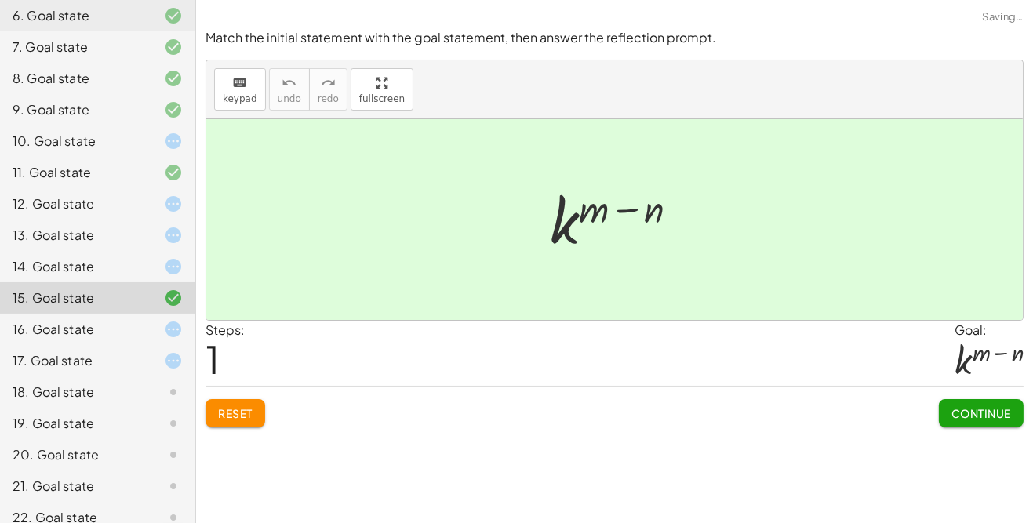
click at [174, 327] on icon at bounding box center [173, 329] width 19 height 19
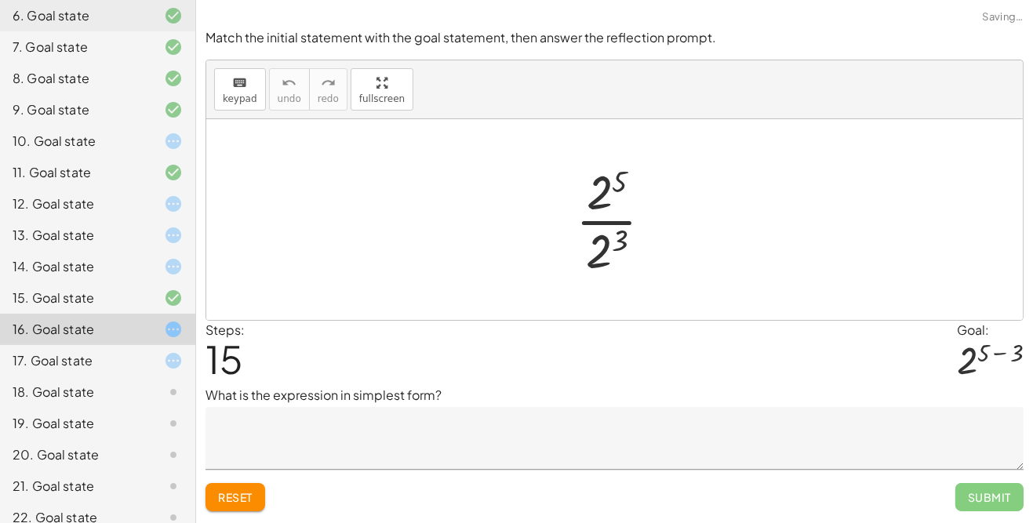
click at [164, 359] on icon at bounding box center [173, 360] width 19 height 19
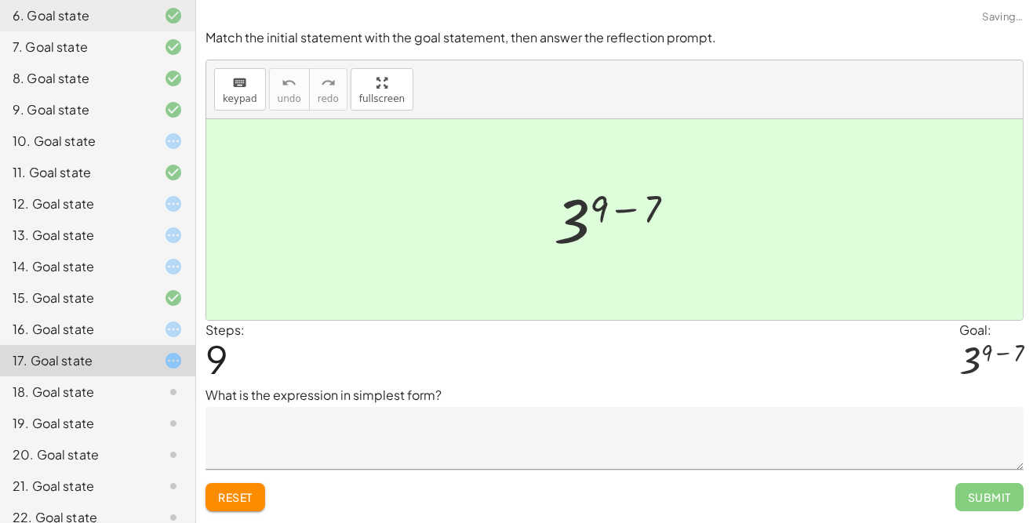
click at [173, 362] on icon at bounding box center [173, 360] width 19 height 19
click at [168, 314] on div "14. Goal state" at bounding box center [97, 329] width 195 height 31
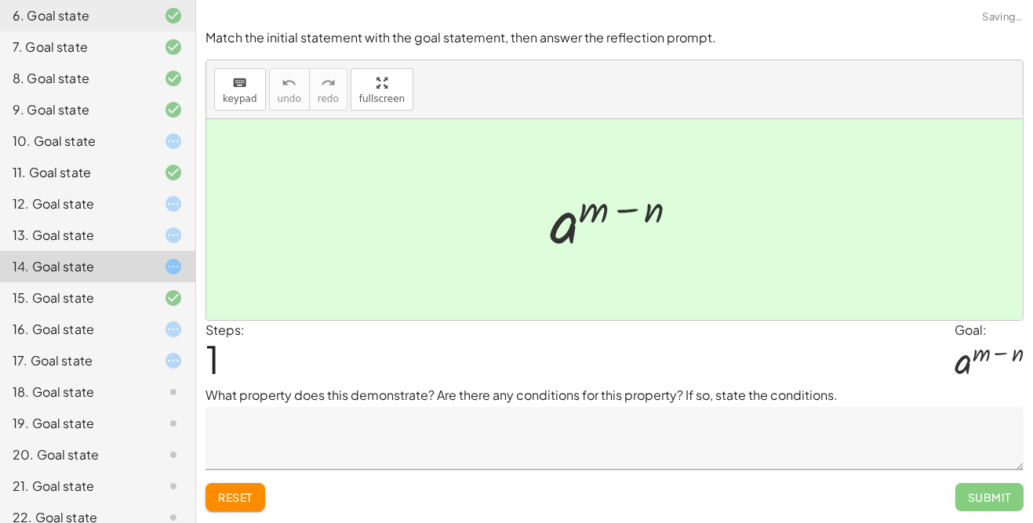
click at [174, 209] on icon at bounding box center [173, 204] width 19 height 19
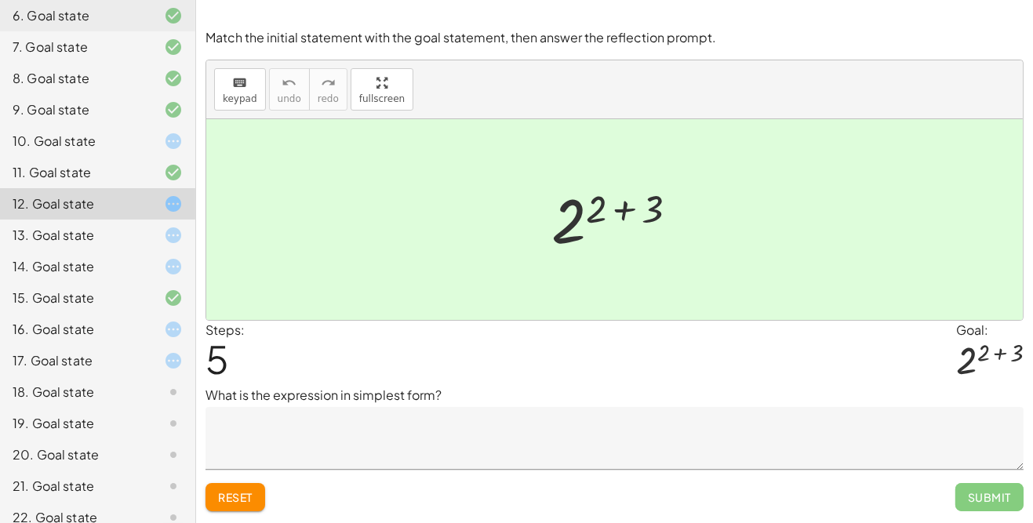
click at [155, 377] on div "16. Goal state" at bounding box center [97, 392] width 195 height 31
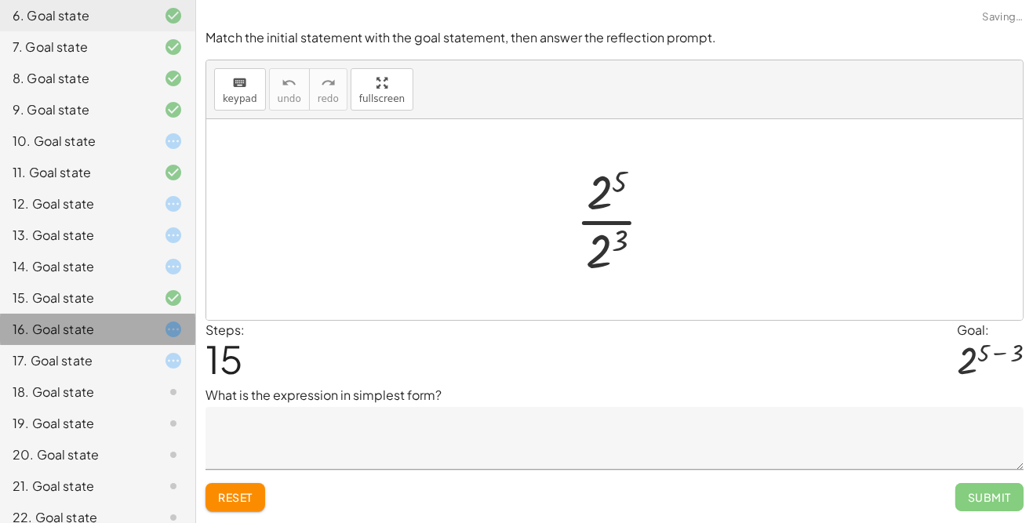
click at [171, 331] on icon at bounding box center [173, 329] width 19 height 19
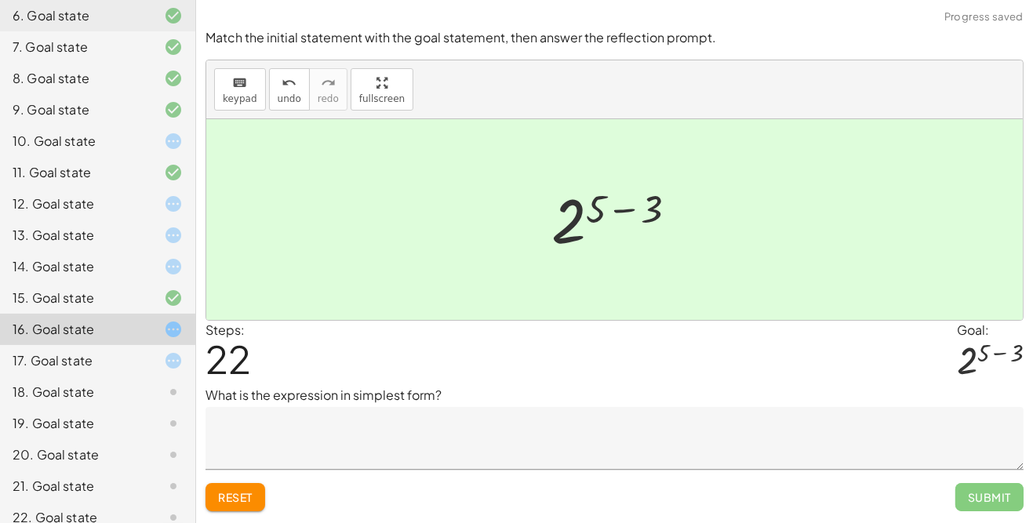
click at [154, 392] on div at bounding box center [161, 392] width 44 height 19
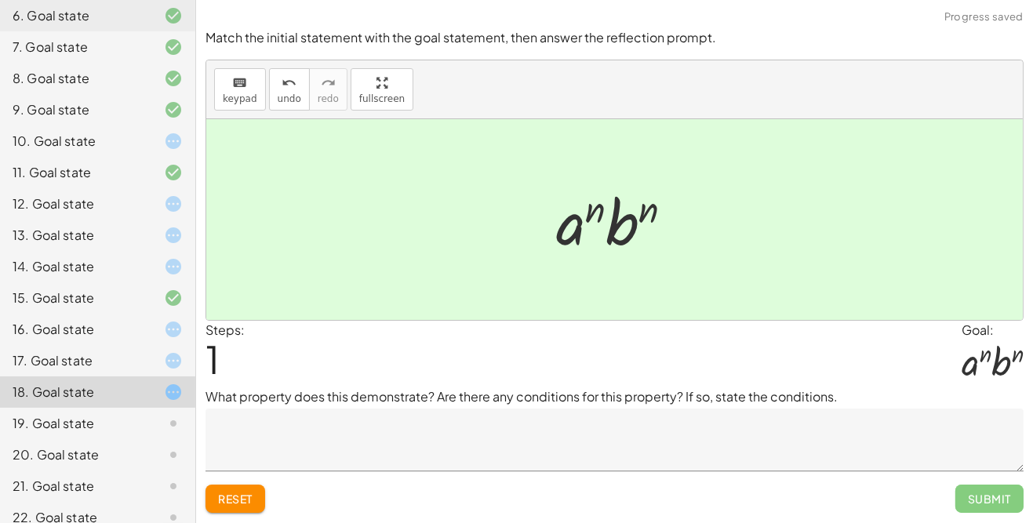
click at [170, 426] on icon at bounding box center [173, 423] width 19 height 19
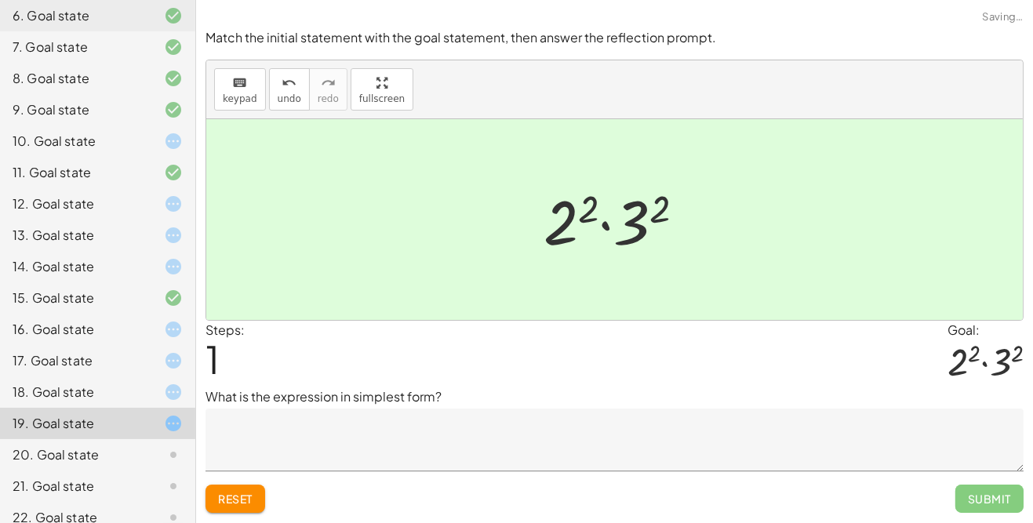
click at [143, 450] on div at bounding box center [161, 455] width 44 height 19
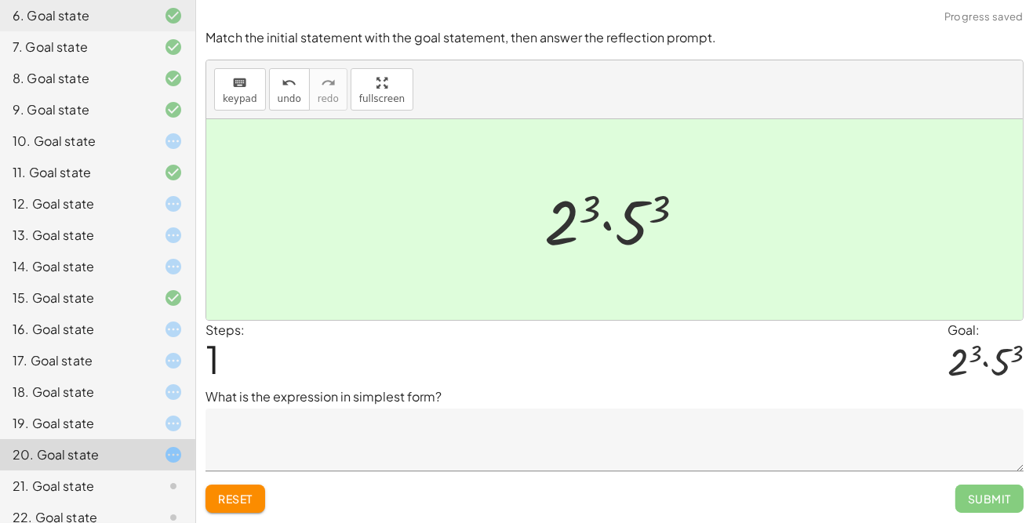
click at [155, 478] on div at bounding box center [161, 486] width 44 height 19
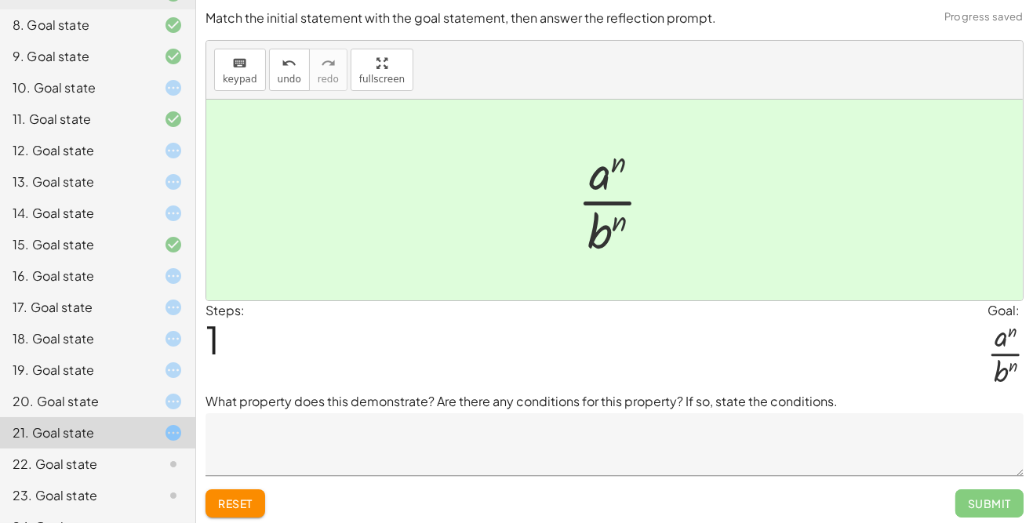
scroll to position [362, 0]
click at [134, 464] on div "22. Goal state" at bounding box center [76, 464] width 126 height 19
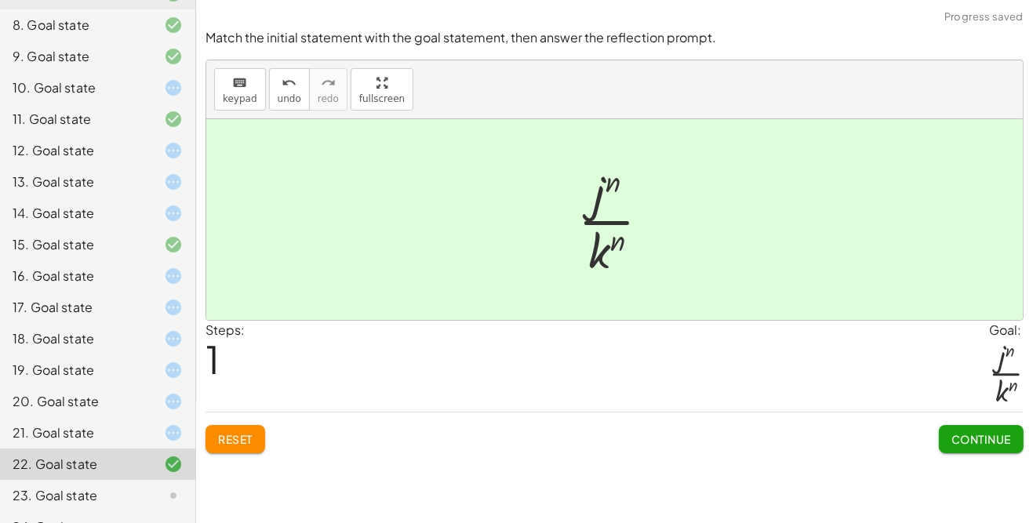
click at [176, 428] on icon at bounding box center [173, 433] width 19 height 19
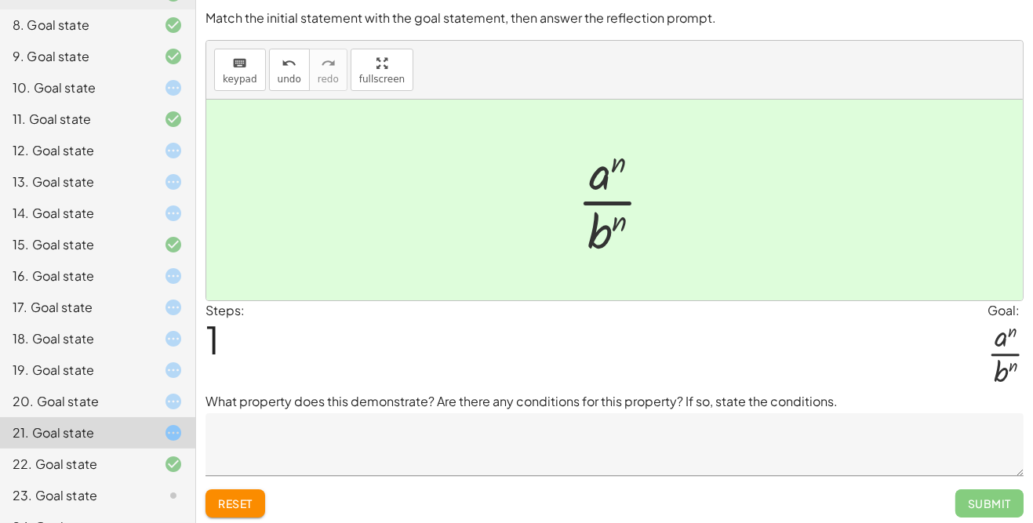
click at [165, 502] on icon at bounding box center [173, 495] width 19 height 19
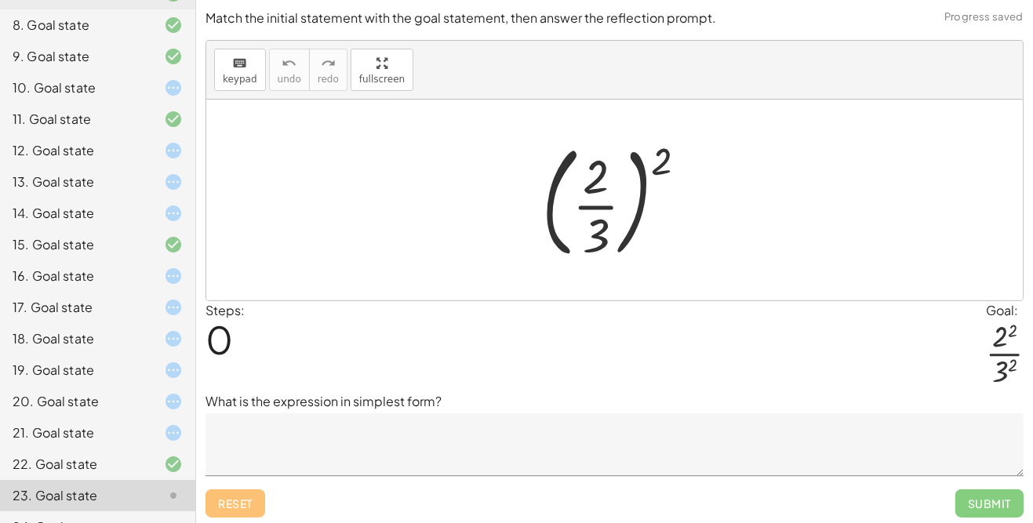
click at [168, 437] on icon at bounding box center [173, 433] width 19 height 19
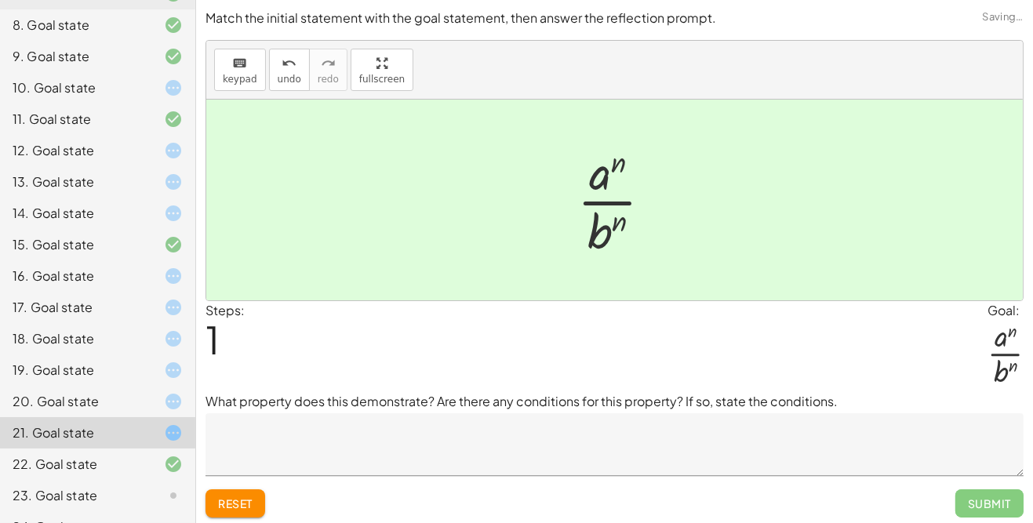
click at [180, 488] on icon at bounding box center [173, 495] width 19 height 19
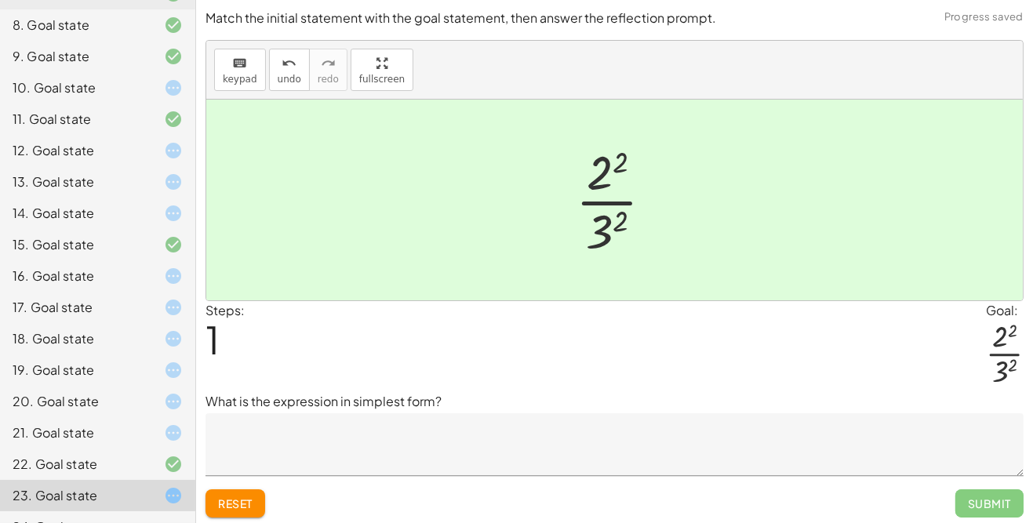
click at [166, 522] on icon at bounding box center [173, 527] width 19 height 19
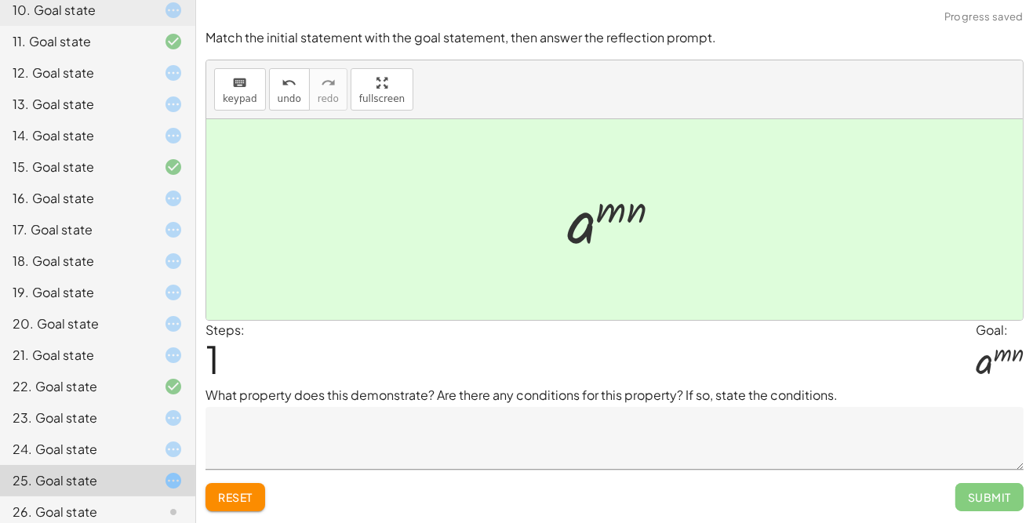
scroll to position [438, 0]
click at [177, 512] on icon at bounding box center [173, 514] width 19 height 19
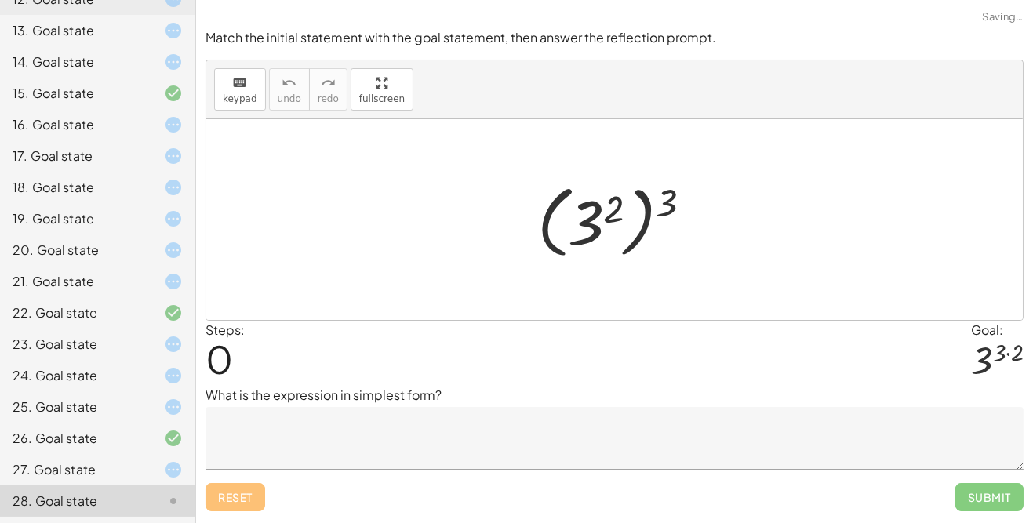
scroll to position [572, 0]
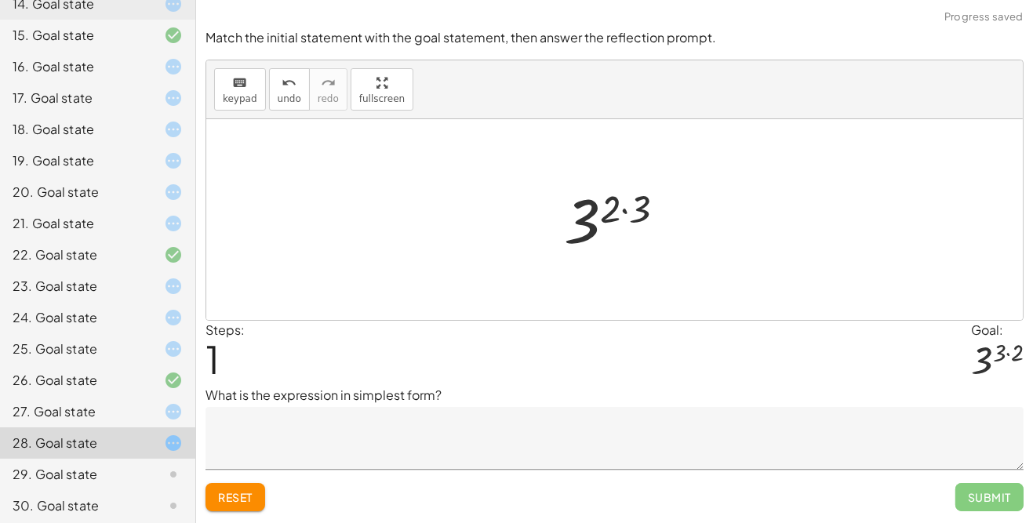
click at [172, 471] on icon at bounding box center [173, 474] width 19 height 19
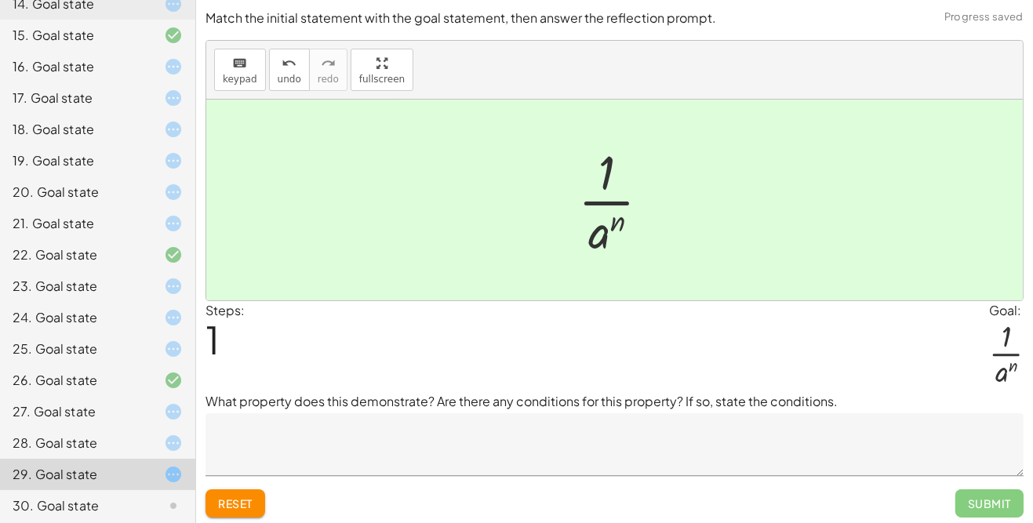
click at [166, 506] on icon at bounding box center [173, 506] width 19 height 19
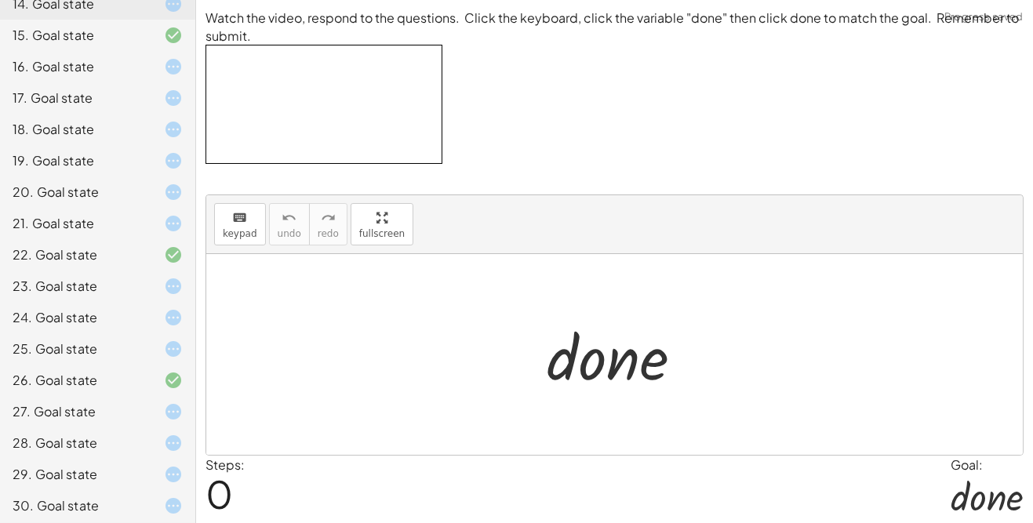
scroll to position [85, 0]
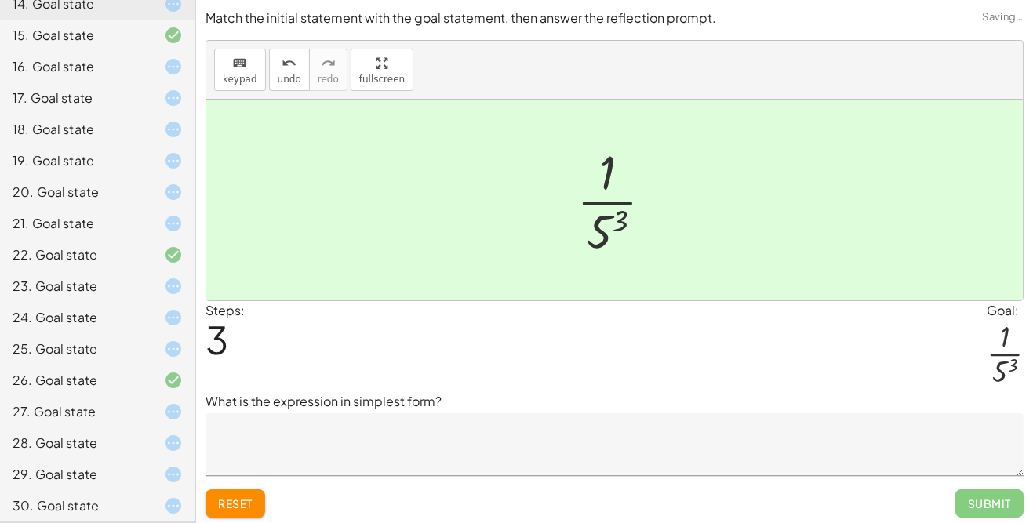
click at [174, 511] on icon at bounding box center [173, 506] width 19 height 19
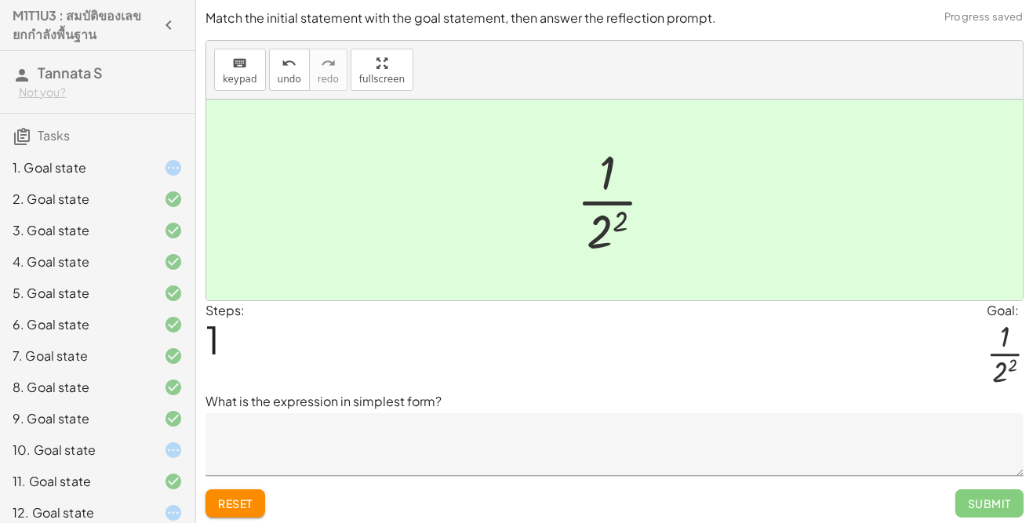
click at [171, 161] on icon at bounding box center [173, 167] width 19 height 19
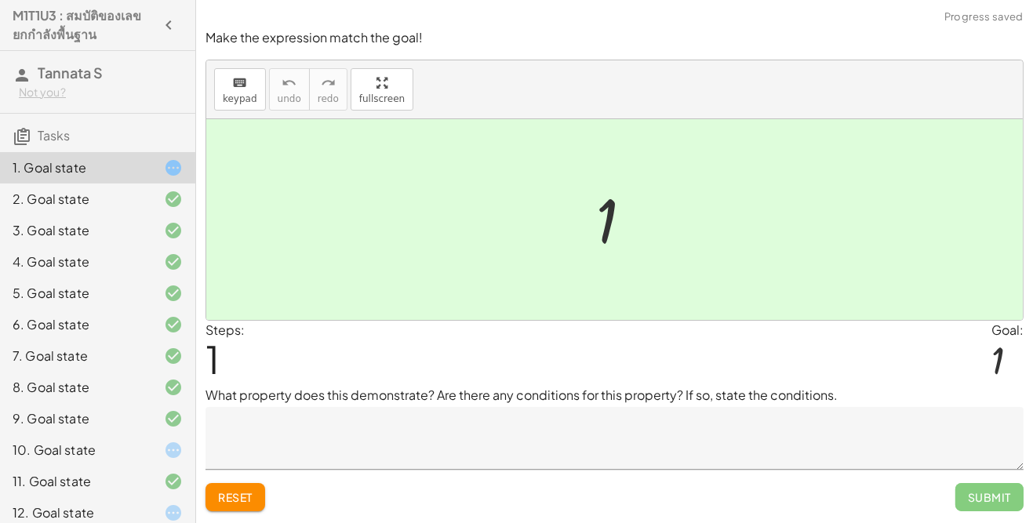
click at [675, 436] on textarea at bounding box center [615, 438] width 818 height 63
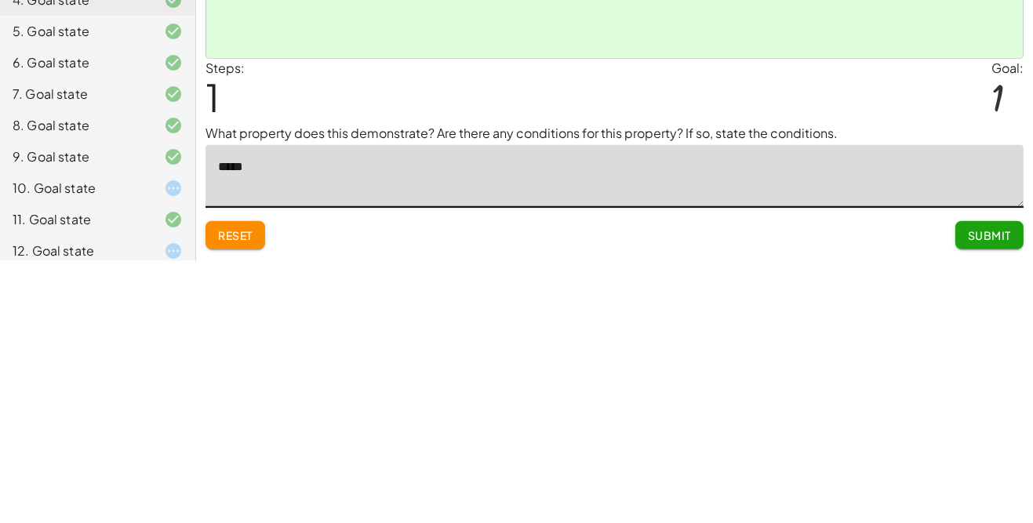
type textarea "*****"
click at [776, 522] on div "Make the expression match the goal! keyboard keypad undo undo redo redo fullscr…" at bounding box center [614, 261] width 837 height 523
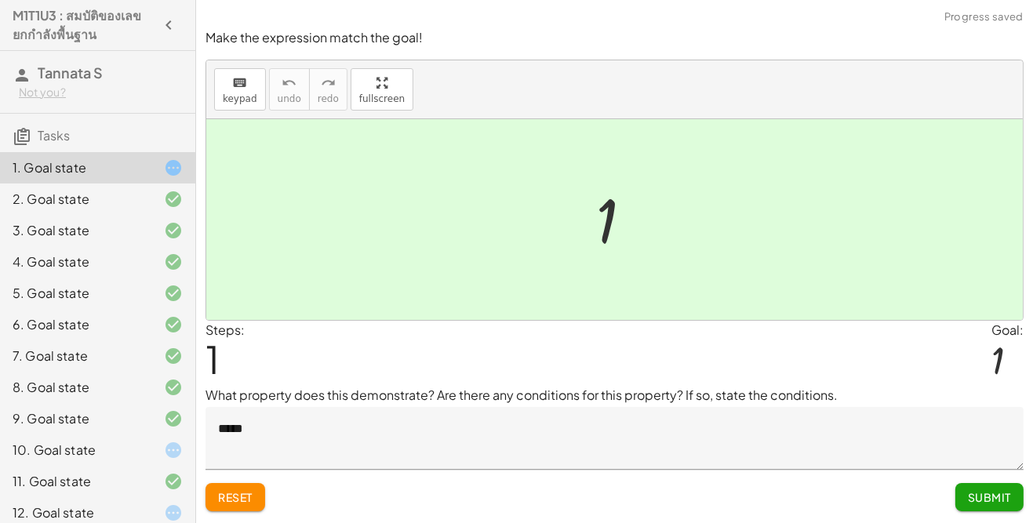
click at [998, 487] on button "Submit" at bounding box center [990, 497] width 68 height 28
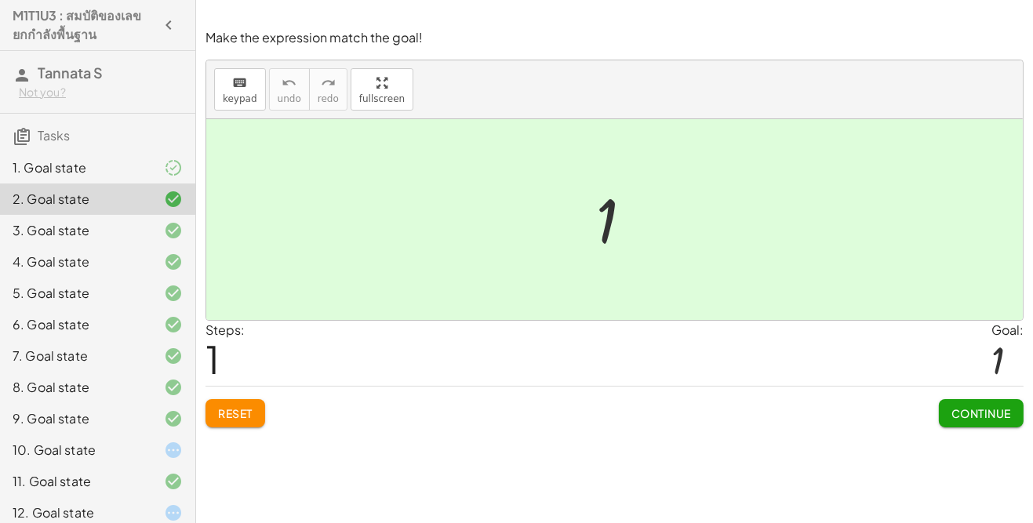
click at [168, 449] on icon at bounding box center [173, 450] width 19 height 19
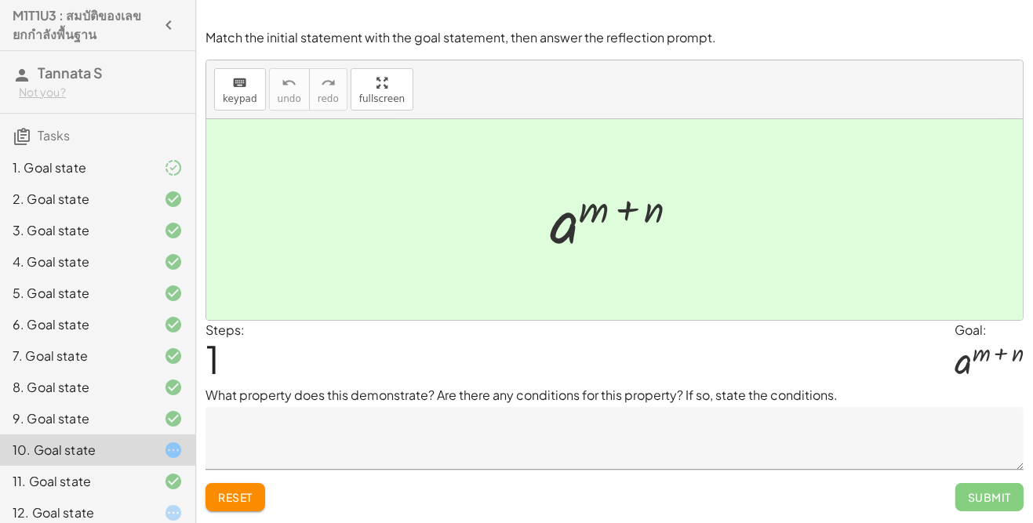
click at [542, 436] on textarea at bounding box center [615, 438] width 818 height 63
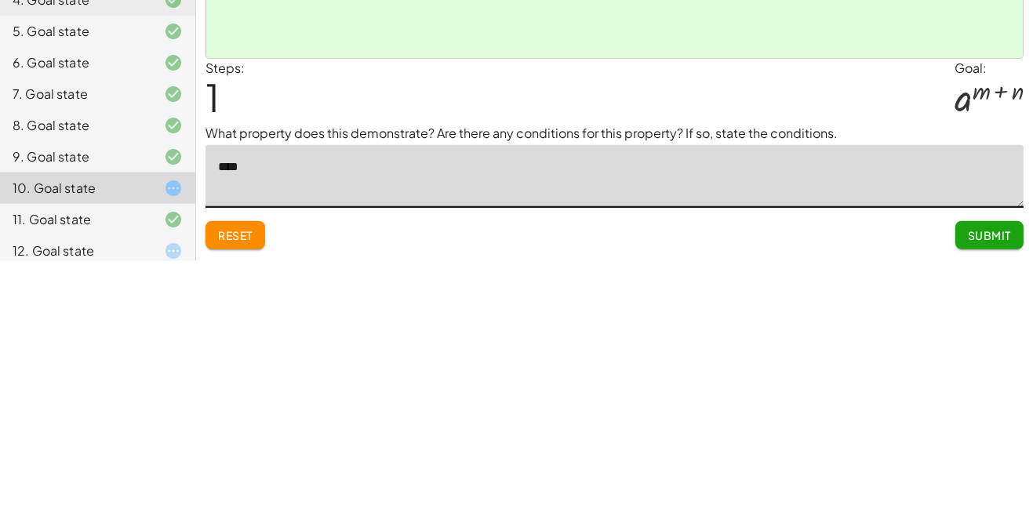
type textarea "*****"
click at [988, 498] on span "Submit" at bounding box center [989, 497] width 43 height 14
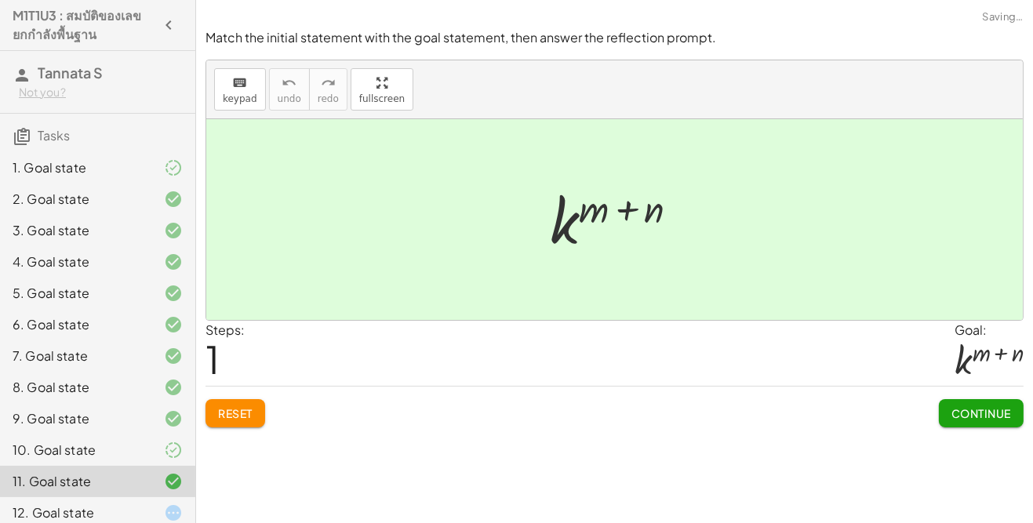
click at [182, 510] on icon at bounding box center [173, 513] width 19 height 19
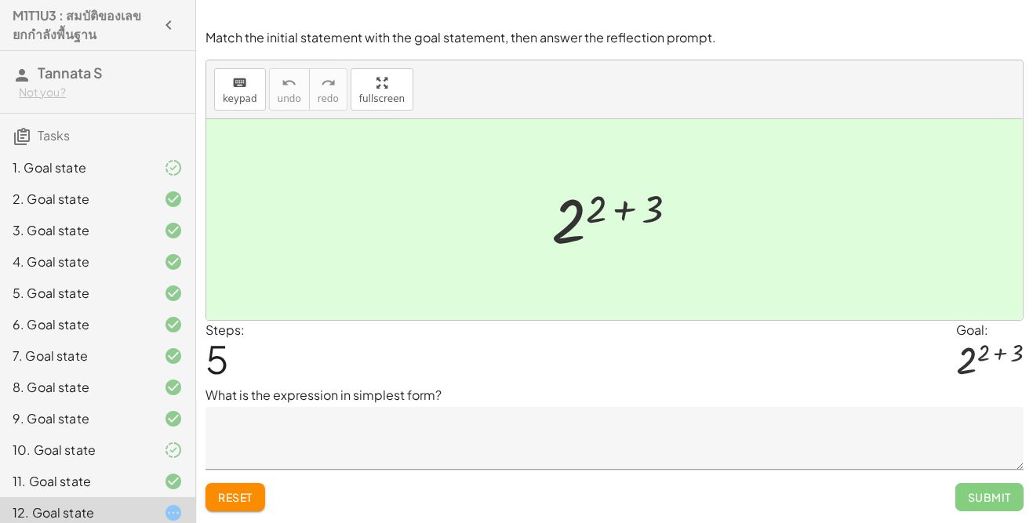
click at [270, 424] on textarea at bounding box center [615, 438] width 818 height 63
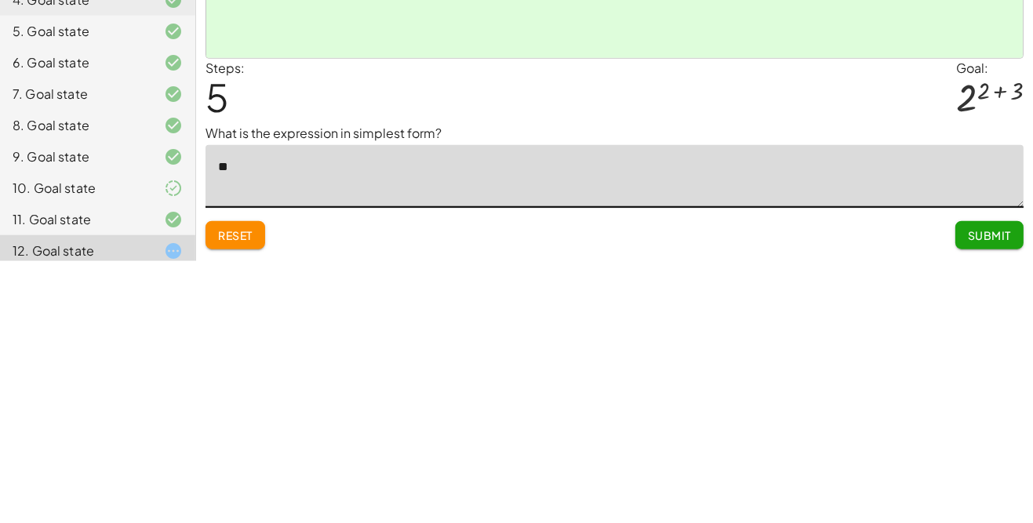
type textarea "***"
click at [993, 506] on button "Submit" at bounding box center [990, 497] width 68 height 28
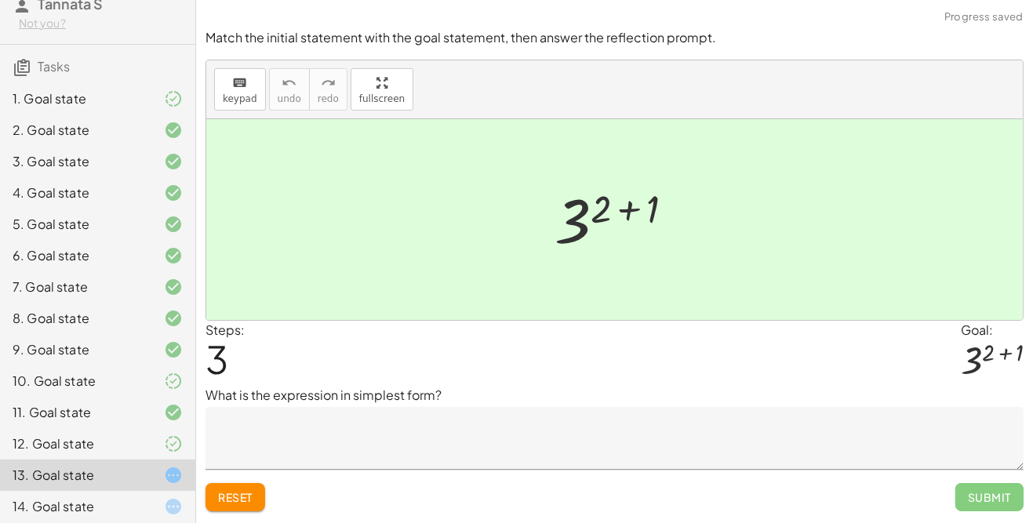
scroll to position [71, 0]
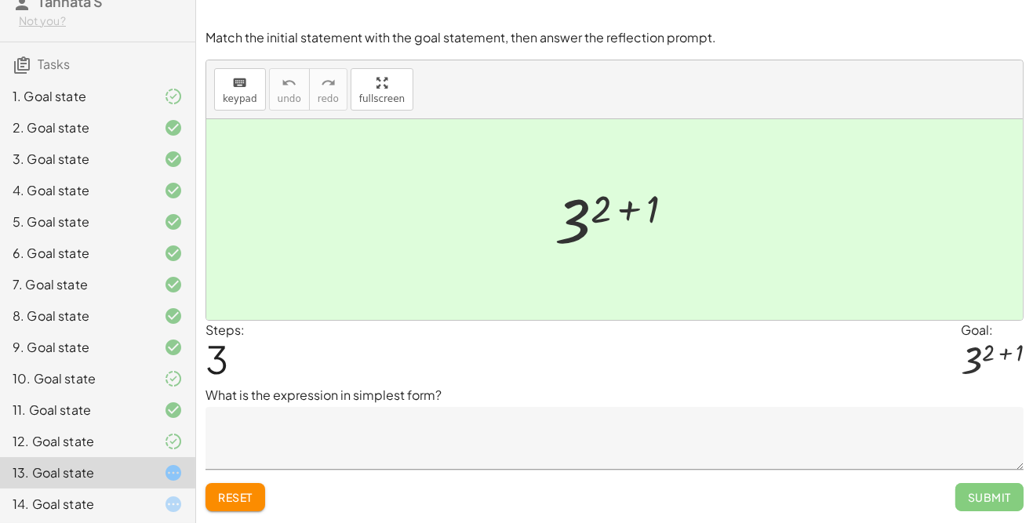
click at [173, 469] on icon at bounding box center [173, 473] width 19 height 19
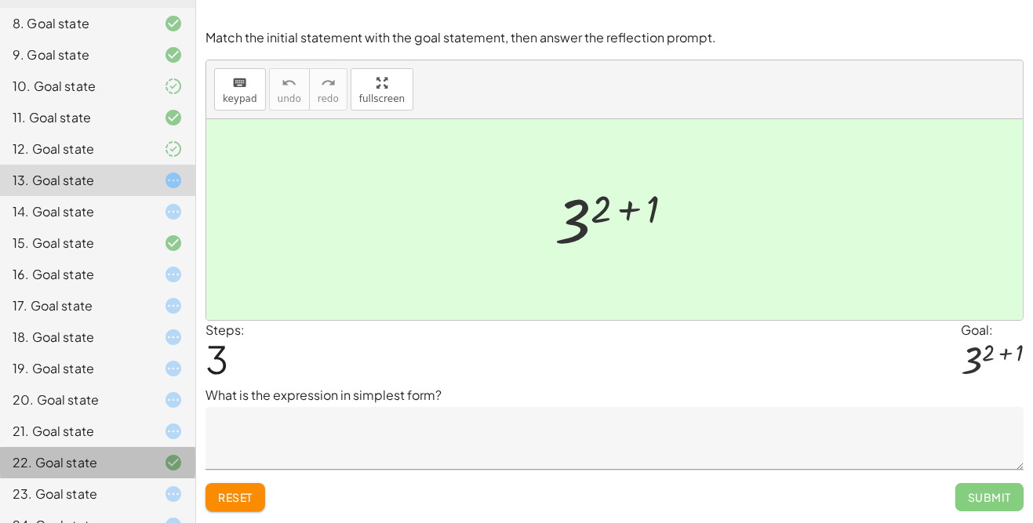
scroll to position [359, 0]
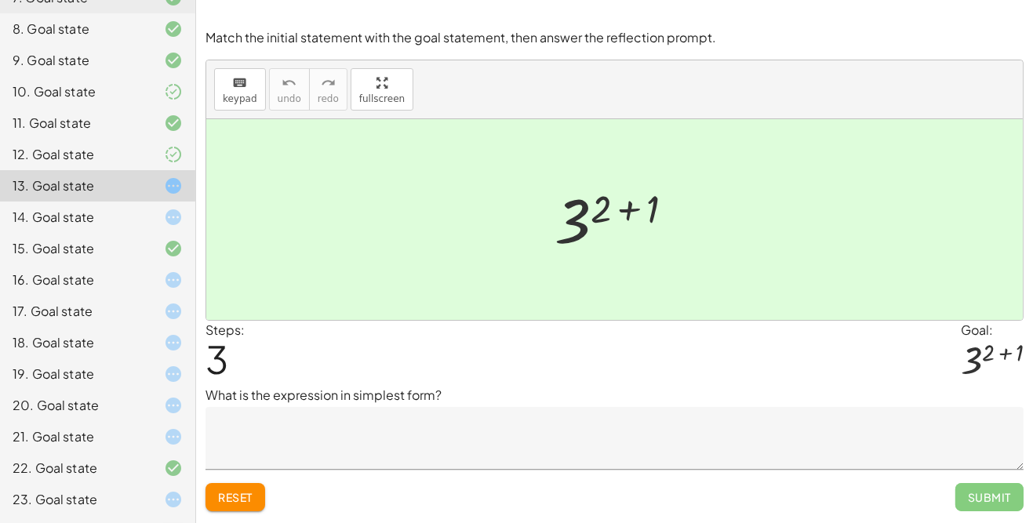
click at [174, 185] on icon at bounding box center [173, 186] width 19 height 19
click at [328, 427] on textarea at bounding box center [615, 438] width 818 height 63
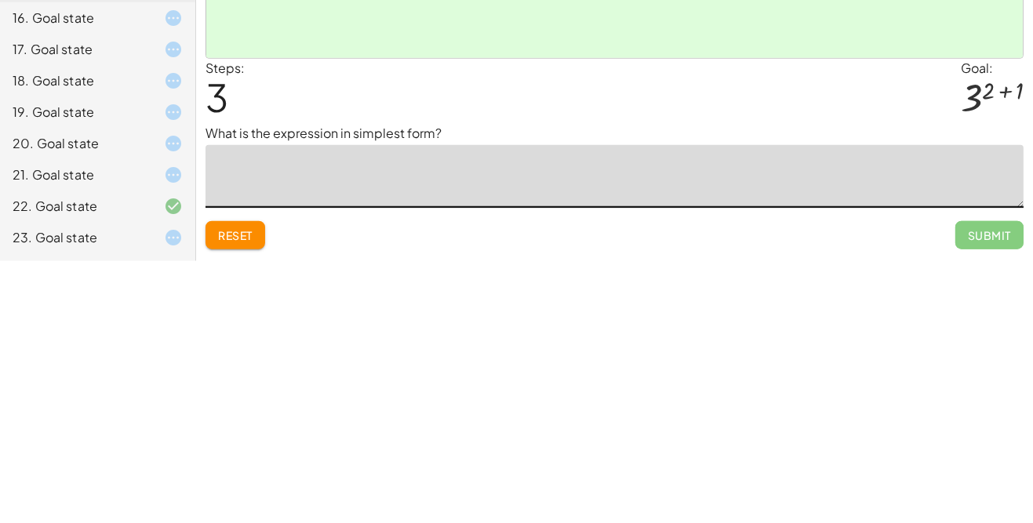
scroll to position [44, 0]
type textarea "***"
click at [446, 470] on div "Reset Submit" at bounding box center [615, 491] width 818 height 42
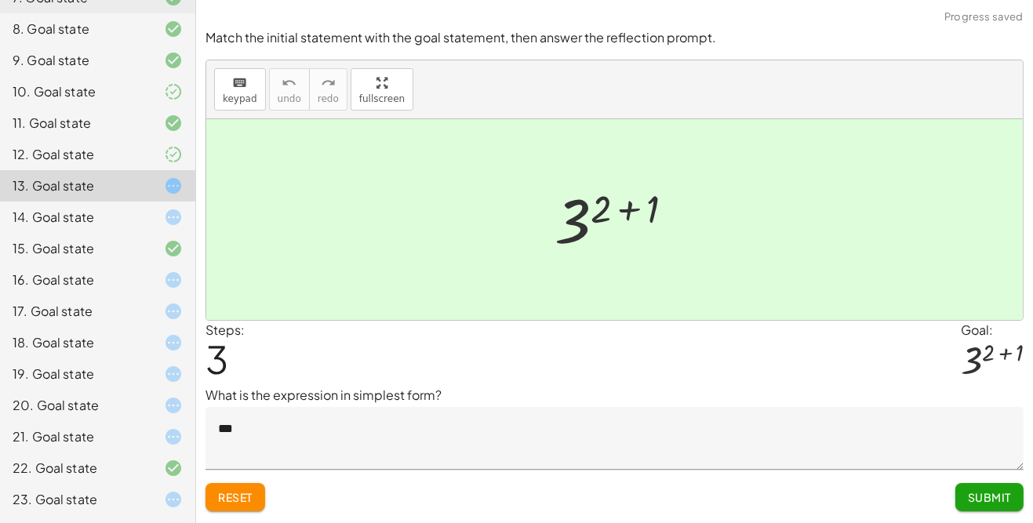
click at [1012, 483] on button "Submit" at bounding box center [990, 497] width 68 height 28
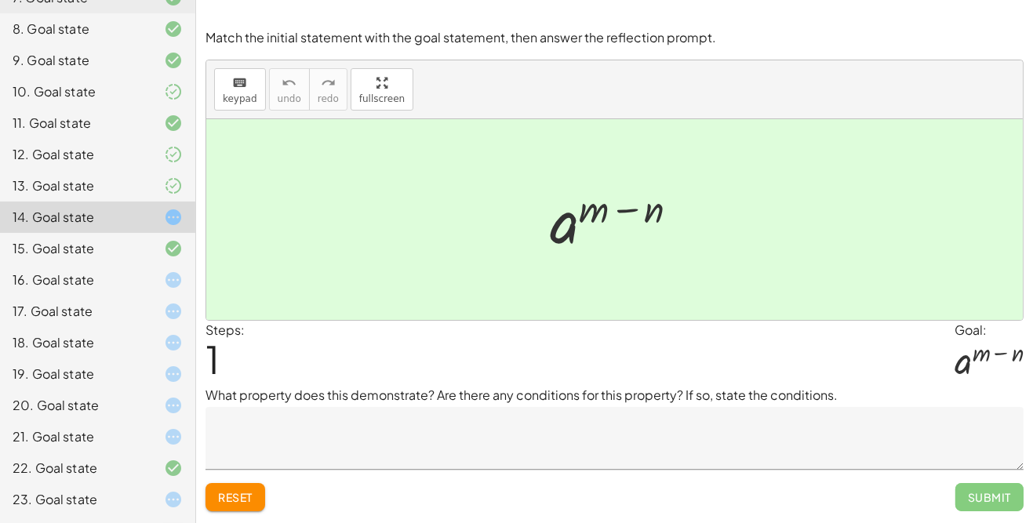
click at [434, 407] on textarea at bounding box center [615, 438] width 818 height 63
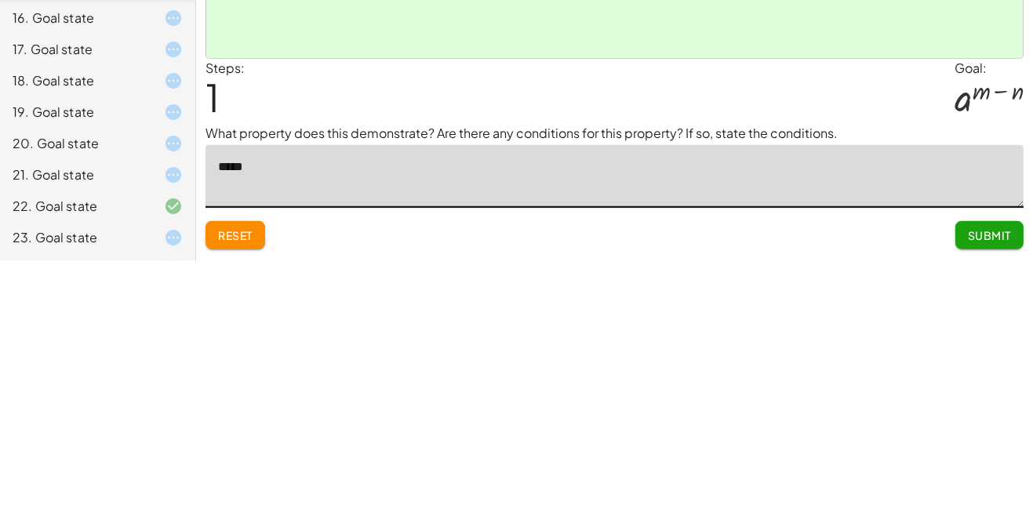
type textarea "*****"
click at [822, 470] on div "Reset Submit" at bounding box center [615, 491] width 818 height 42
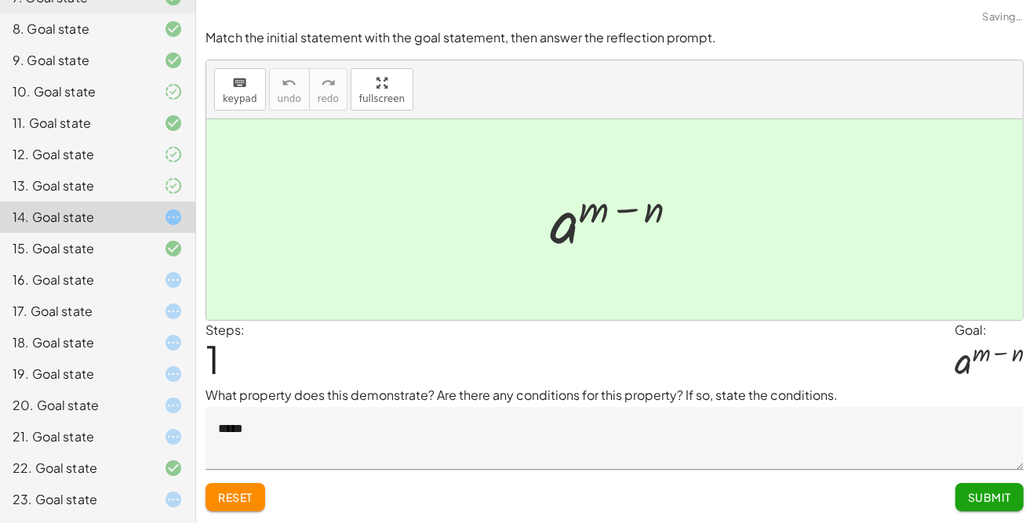
click at [990, 483] on button "Submit" at bounding box center [990, 497] width 68 height 28
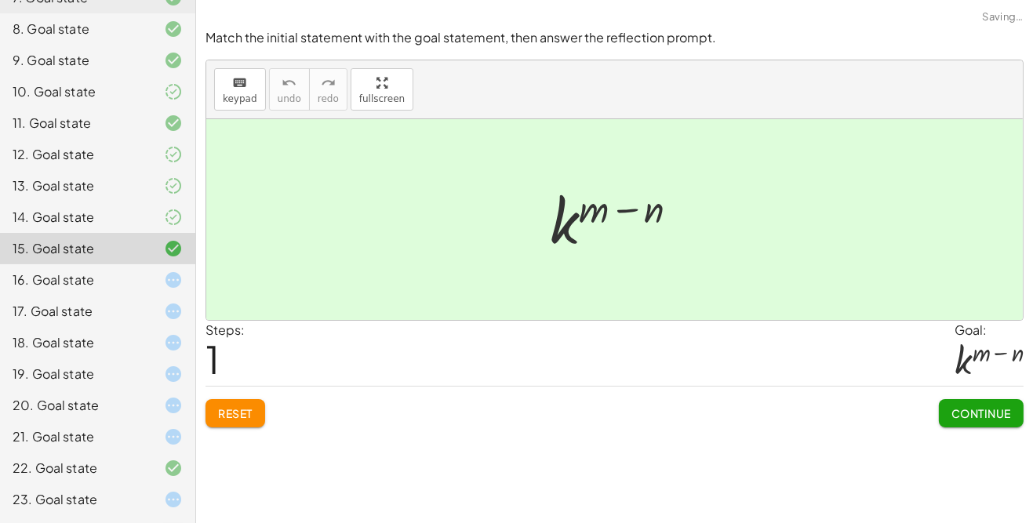
click at [1002, 450] on div "Make the expression match the goal! keyboard keypad undo undo redo redo fullscr…" at bounding box center [614, 261] width 837 height 523
